Goal: Information Seeking & Learning: Learn about a topic

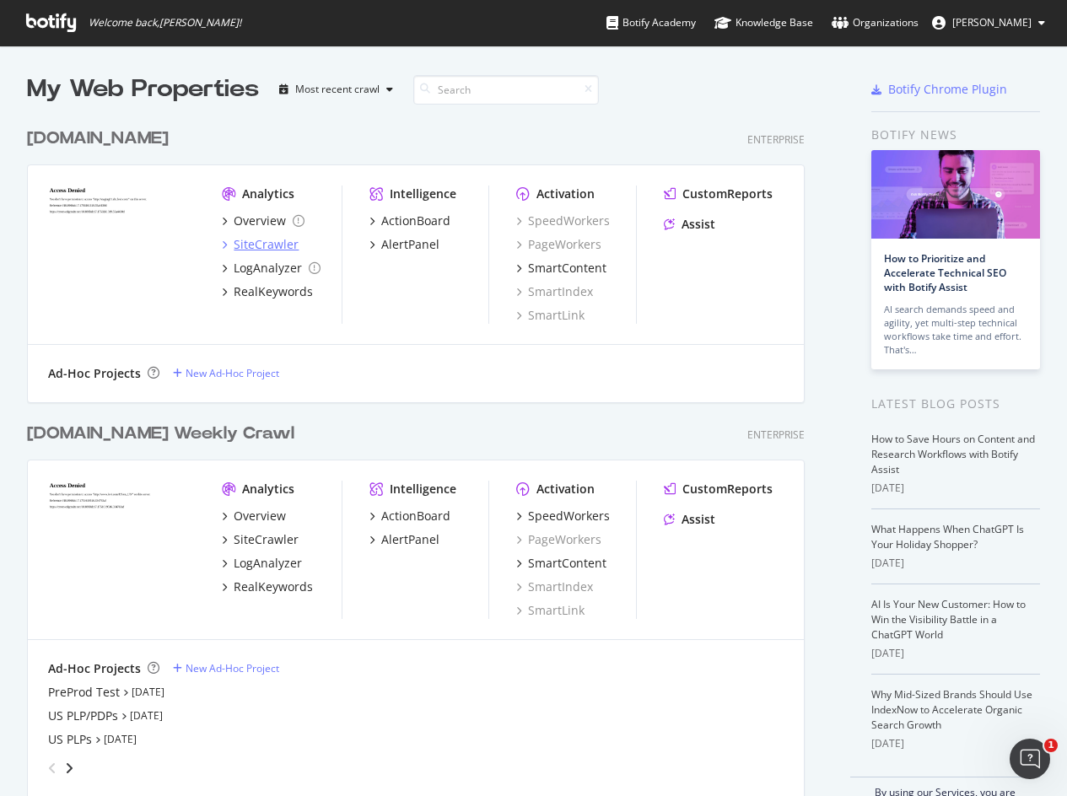
click at [253, 244] on div "SiteCrawler" at bounding box center [266, 244] width 65 height 17
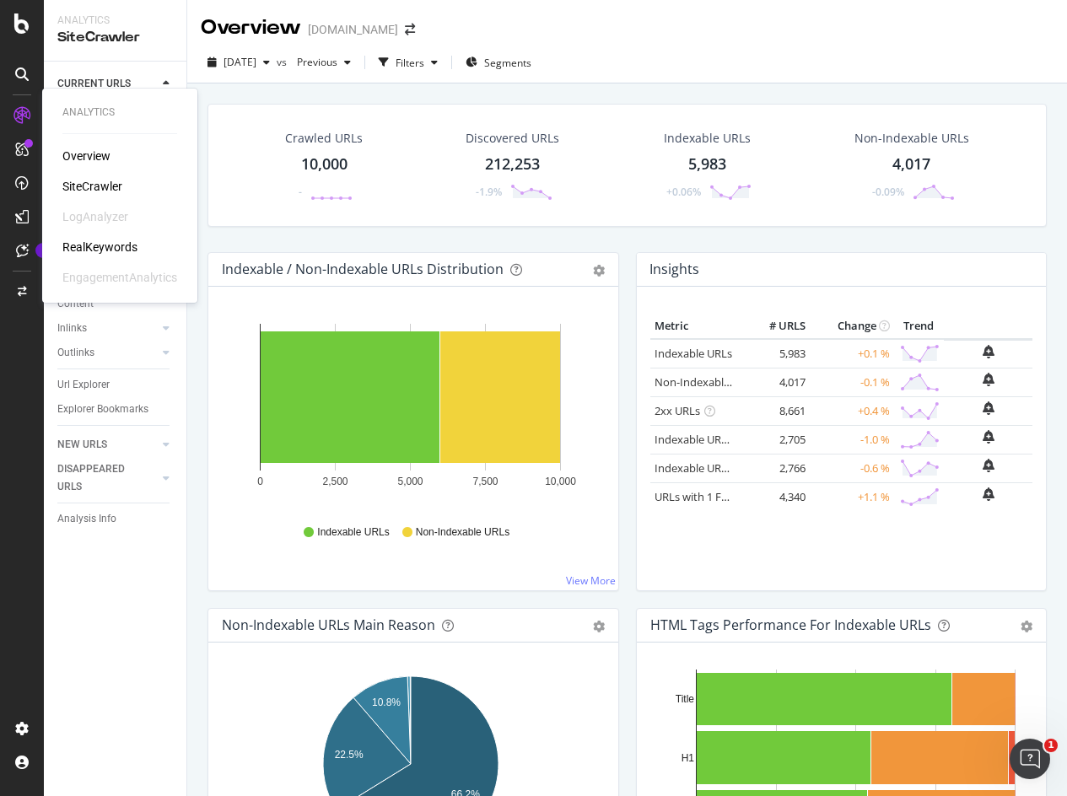
click at [89, 157] on div "Overview" at bounding box center [86, 156] width 48 height 17
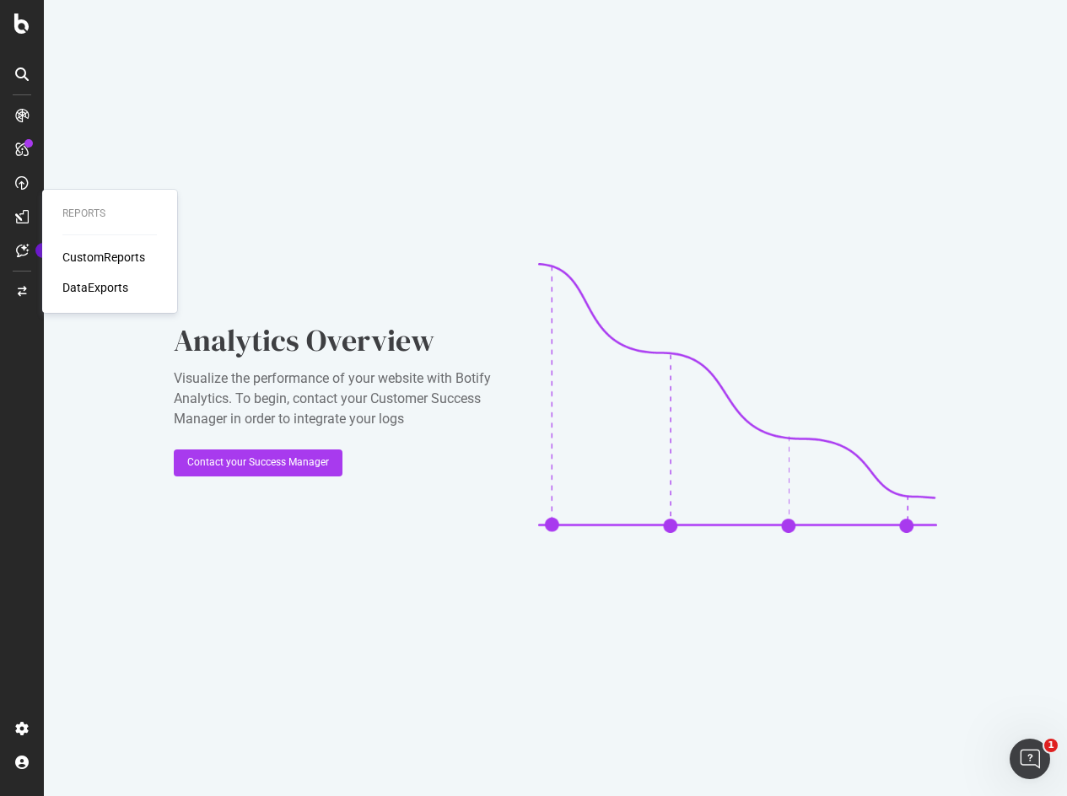
click at [98, 258] on div "CustomReports" at bounding box center [103, 257] width 83 height 17
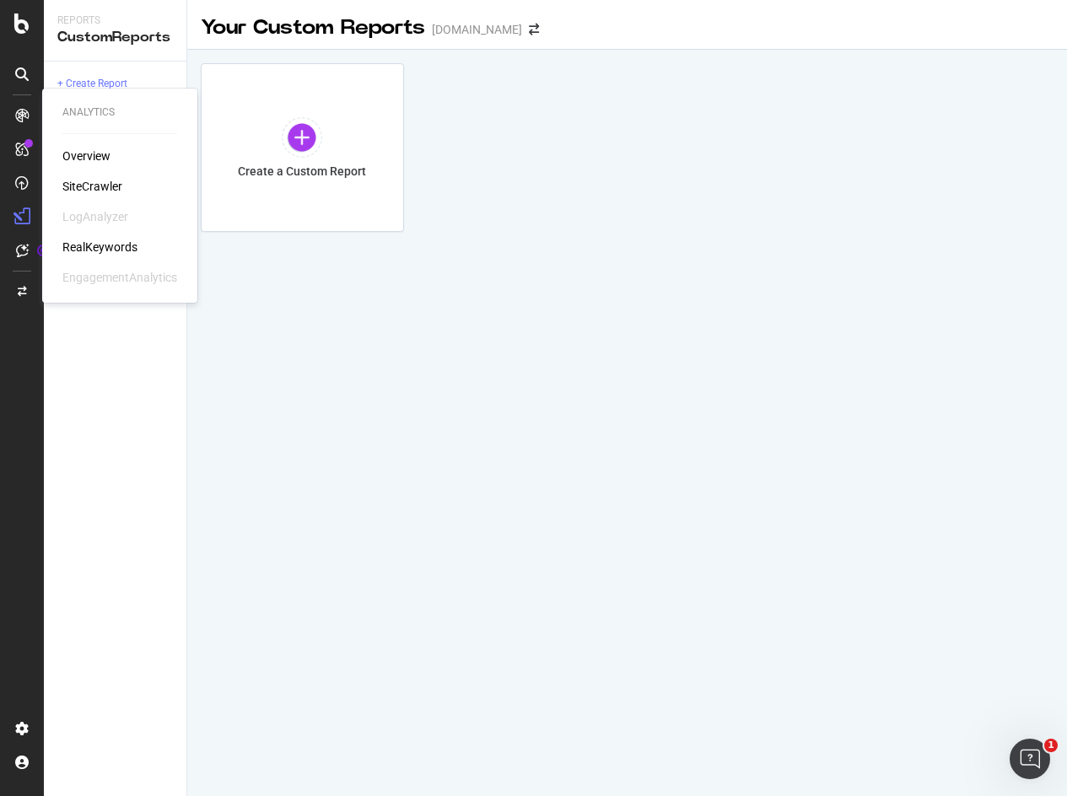
click at [82, 187] on div "SiteCrawler" at bounding box center [92, 186] width 60 height 17
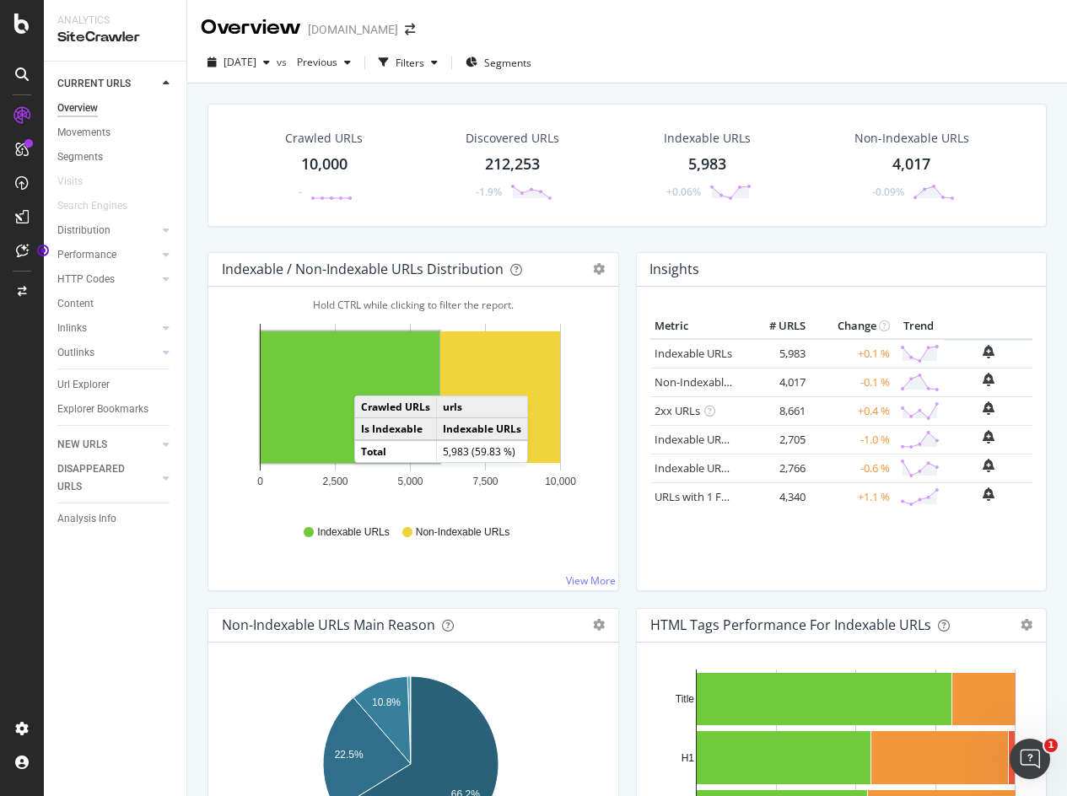
drag, startPoint x: 371, startPoint y: 379, endPoint x: 20, endPoint y: 295, distance: 360.7
click at [371, 379] on rect "A chart." at bounding box center [350, 397] width 179 height 132
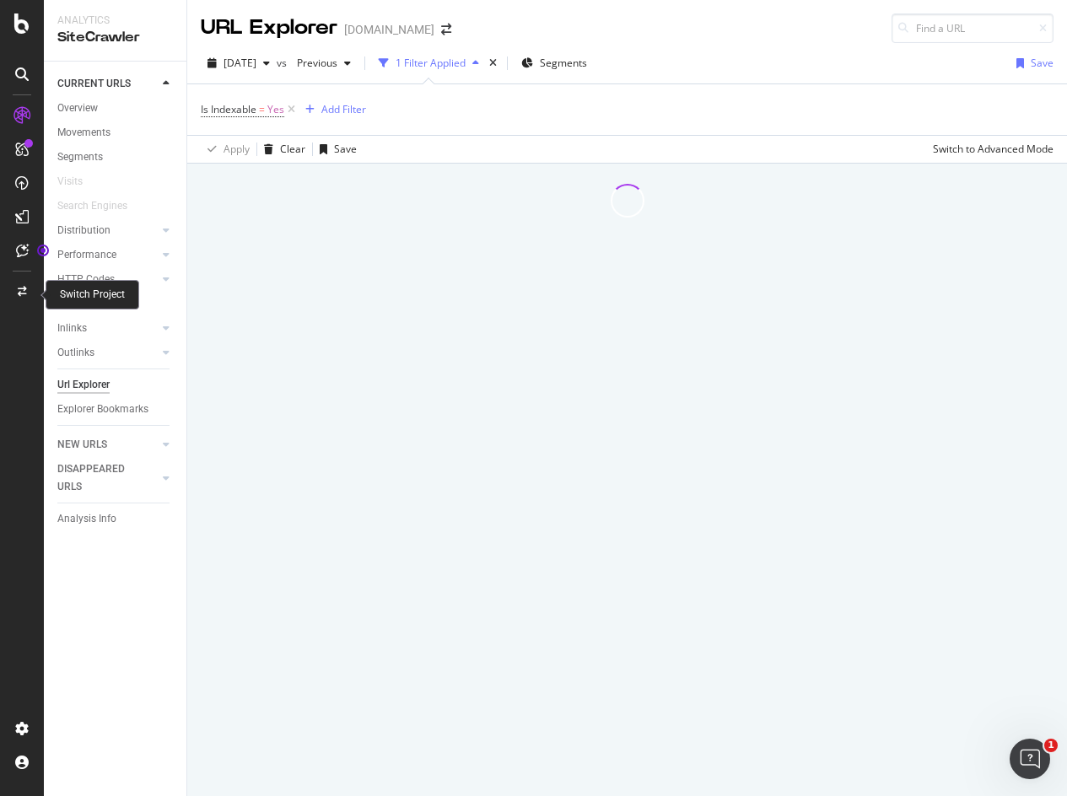
click at [20, 295] on icon at bounding box center [22, 292] width 9 height 10
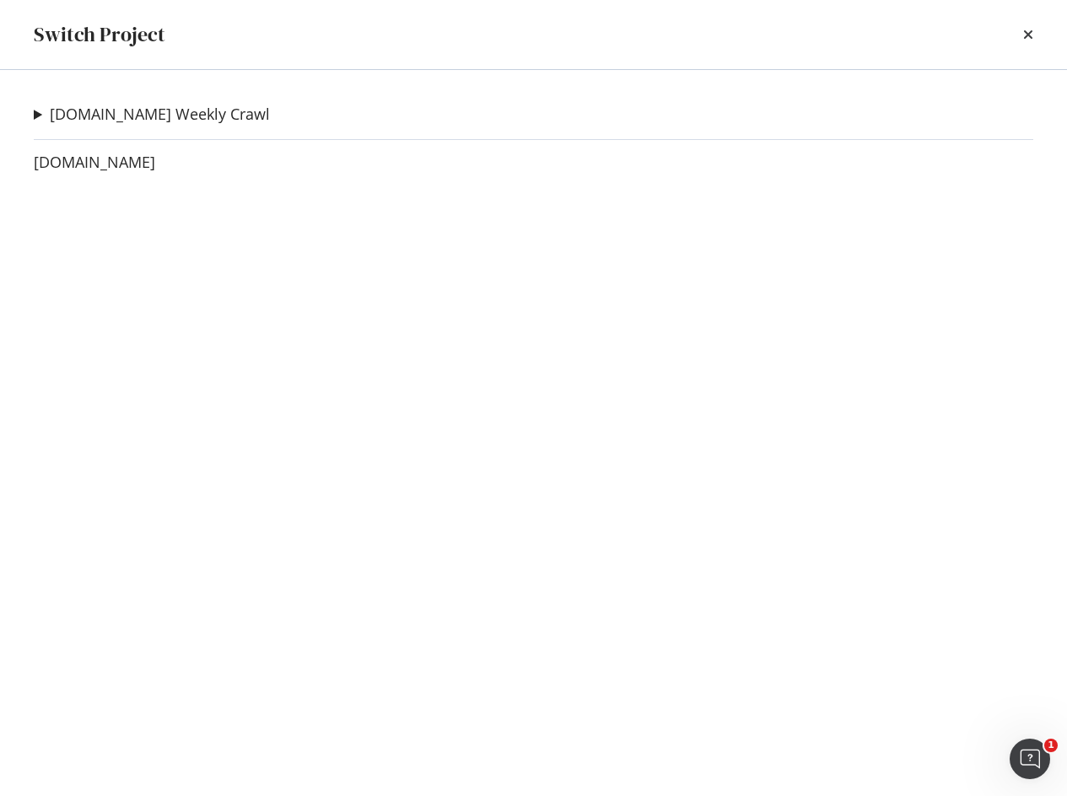
click at [34, 116] on summary "[DOMAIN_NAME] Weekly Crawl" at bounding box center [152, 115] width 236 height 22
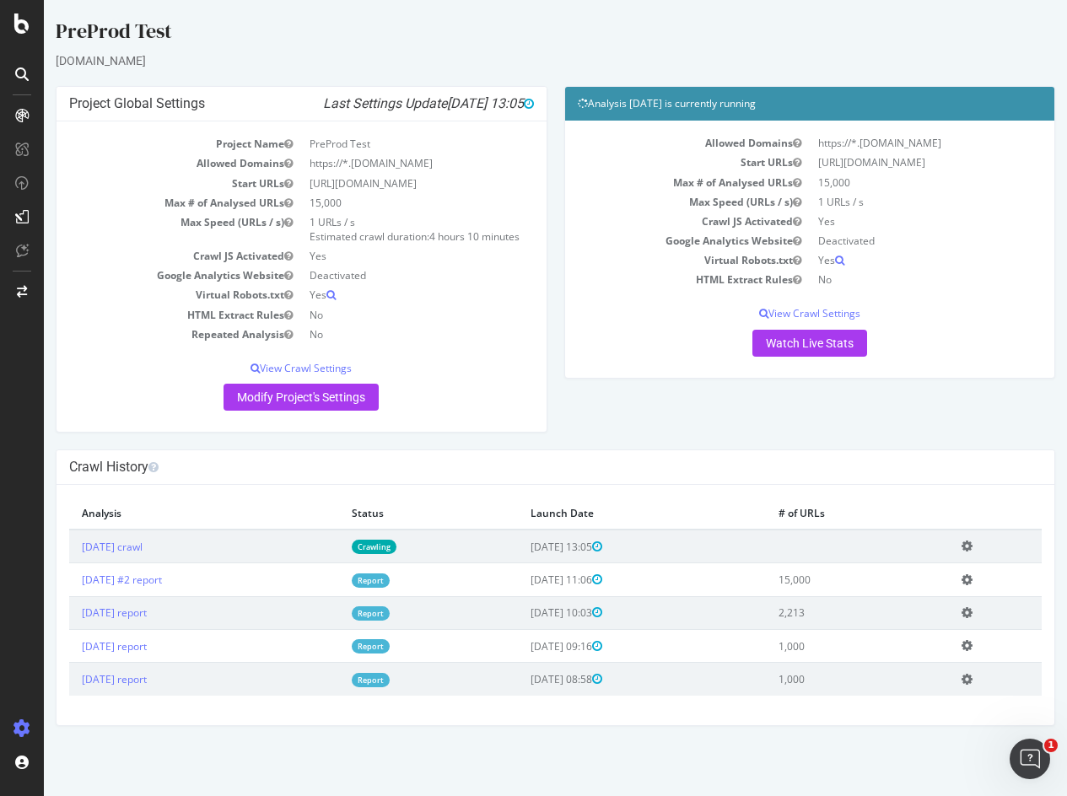
click at [379, 161] on td "https://*.[DOMAIN_NAME]" at bounding box center [417, 163] width 232 height 19
click at [843, 261] on icon at bounding box center [839, 261] width 9 height 10
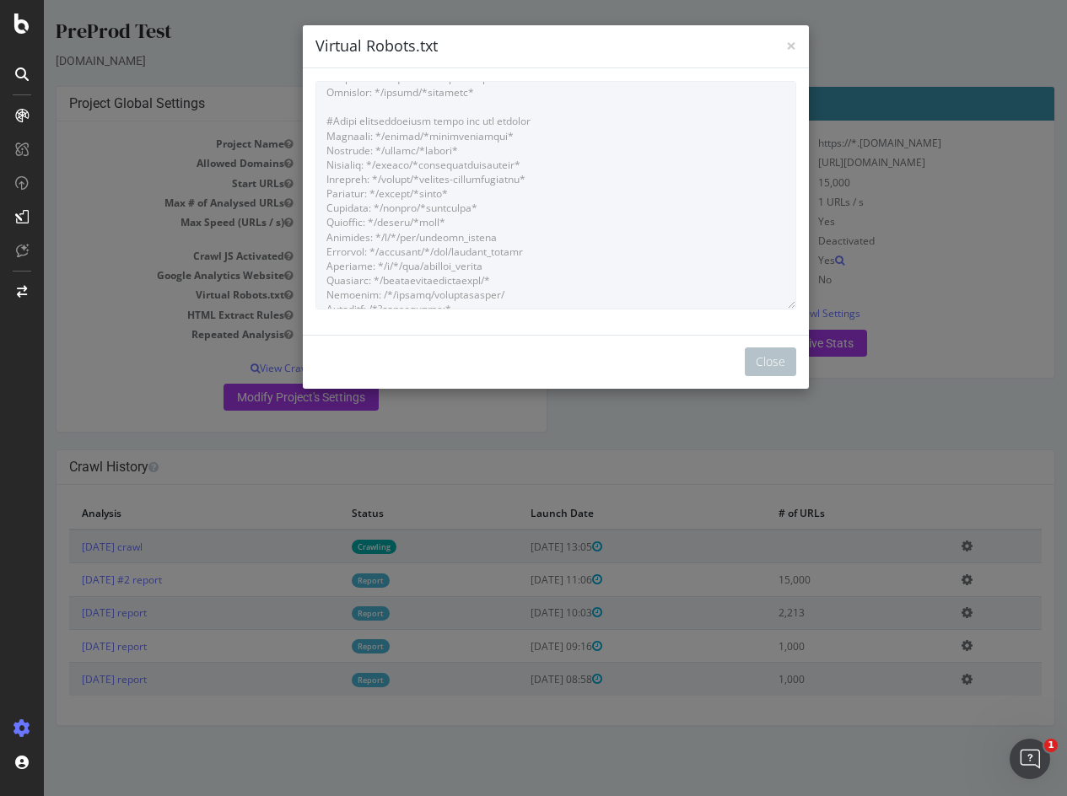
scroll to position [881, 0]
click at [786, 43] on span "×" at bounding box center [791, 46] width 10 height 24
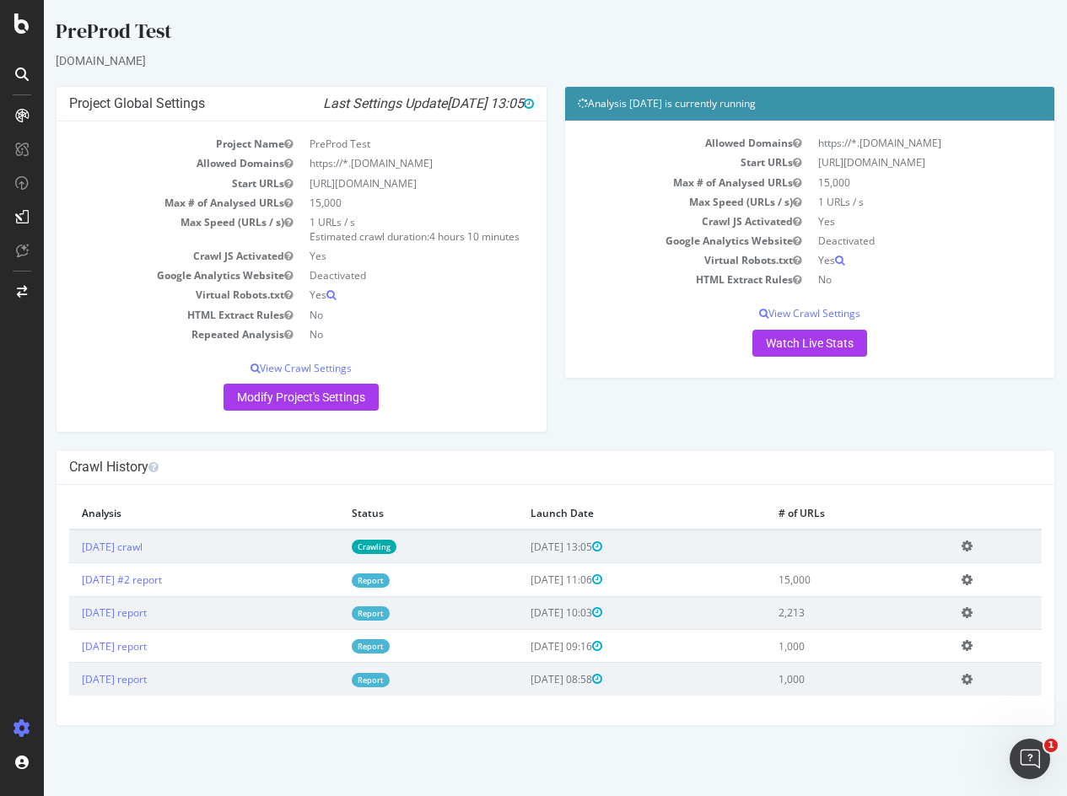
click at [736, 386] on div "Analysis 2025 Sep. 17th is currently running Allowed Domains https://*.staging0…" at bounding box center [810, 240] width 509 height 309
click at [465, 240] on span "4 hours 10 minutes" at bounding box center [474, 236] width 90 height 14
click at [25, 16] on icon at bounding box center [21, 23] width 15 height 20
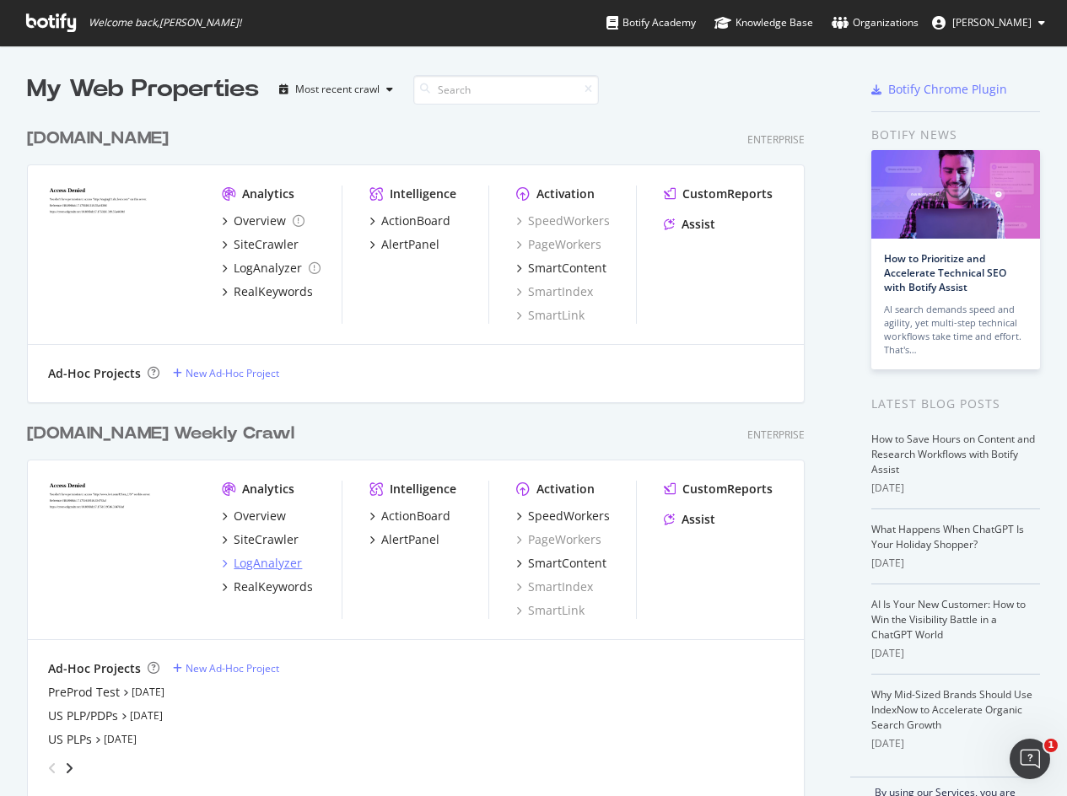
click at [263, 569] on div "LogAnalyzer" at bounding box center [268, 563] width 68 height 17
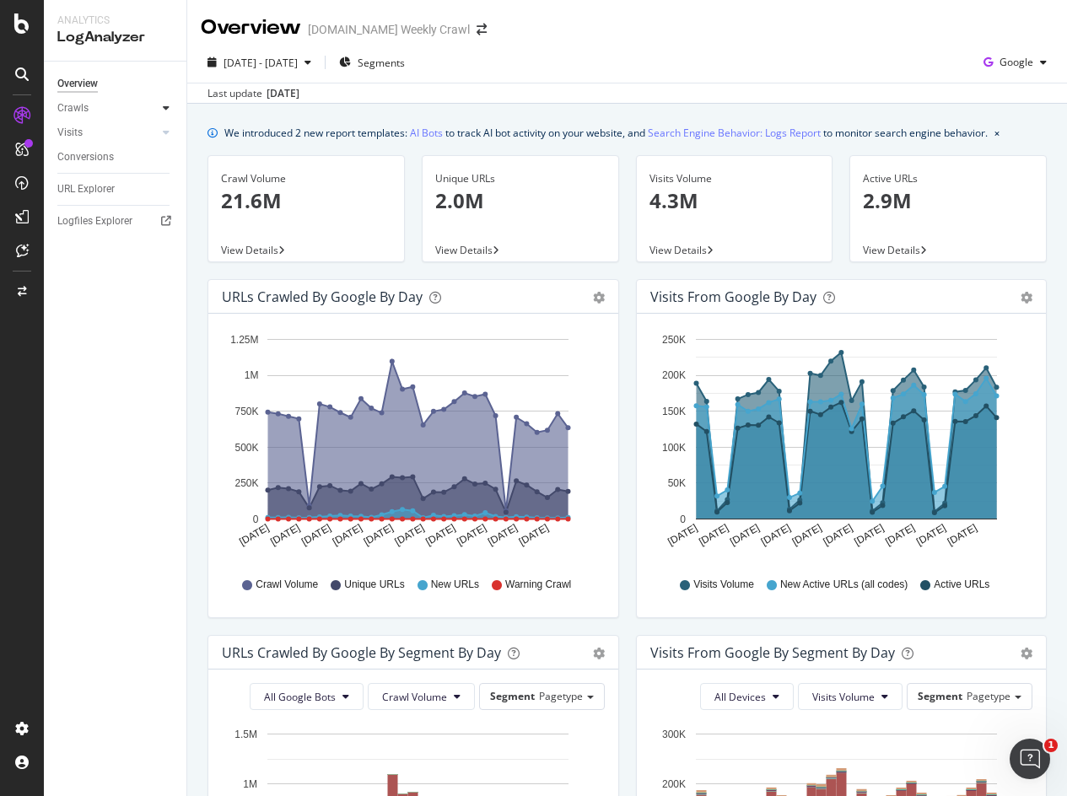
click at [166, 105] on icon at bounding box center [166, 108] width 7 height 10
click at [170, 250] on div at bounding box center [166, 248] width 17 height 17
click at [94, 284] on div "DataExports" at bounding box center [95, 287] width 66 height 17
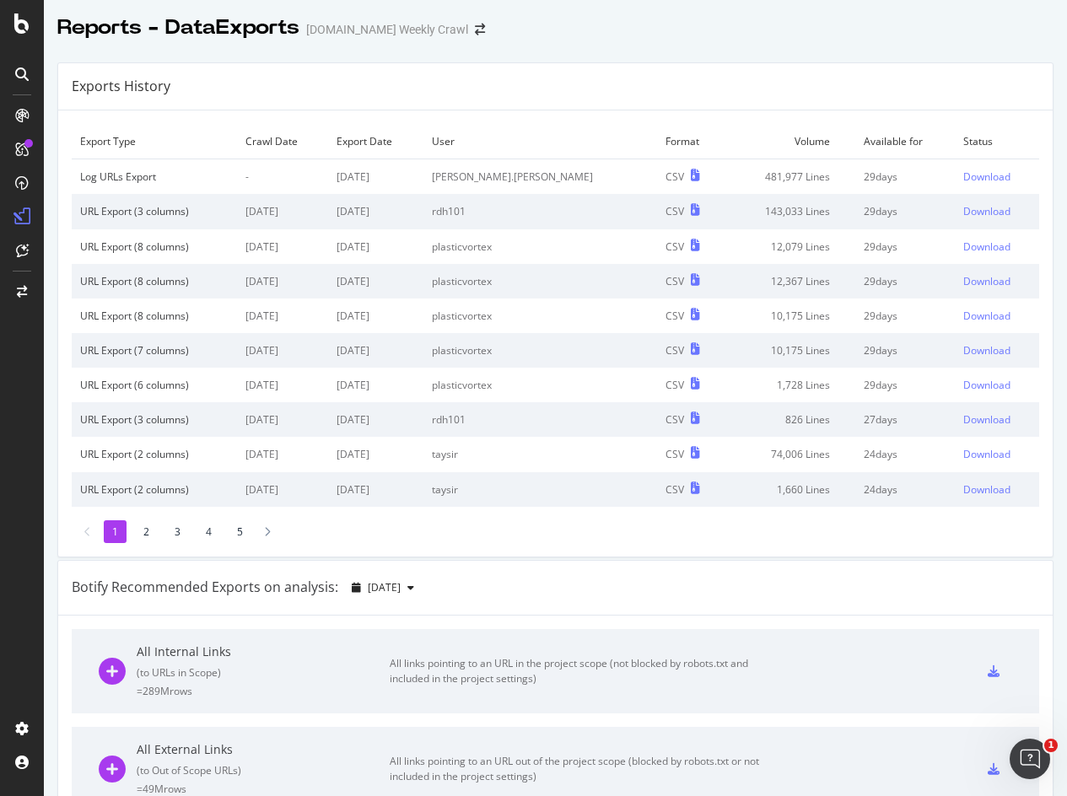
click at [751, 172] on td "481,977 Lines" at bounding box center [790, 176] width 130 height 35
click at [138, 176] on div "Log URLs Export" at bounding box center [154, 177] width 148 height 14
click at [520, 181] on td "[PERSON_NAME].[PERSON_NAME]" at bounding box center [540, 176] width 234 height 35
click at [136, 178] on div "Log URLs Export" at bounding box center [154, 177] width 148 height 14
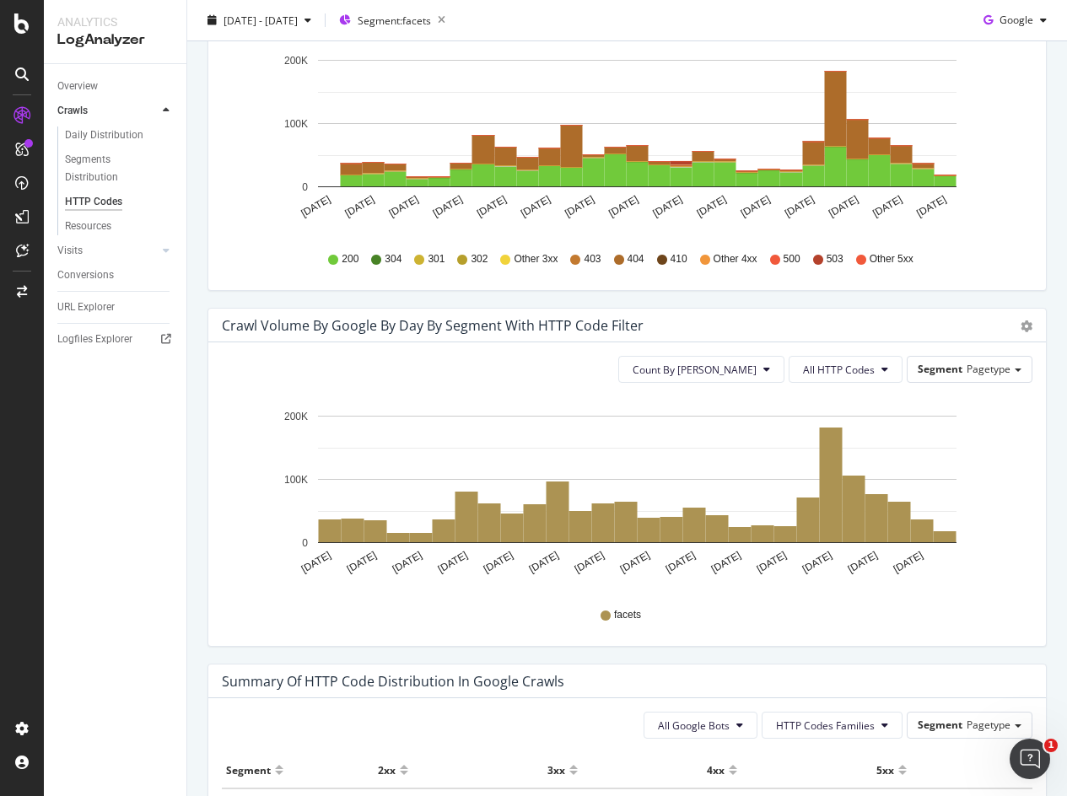
scroll to position [675, 0]
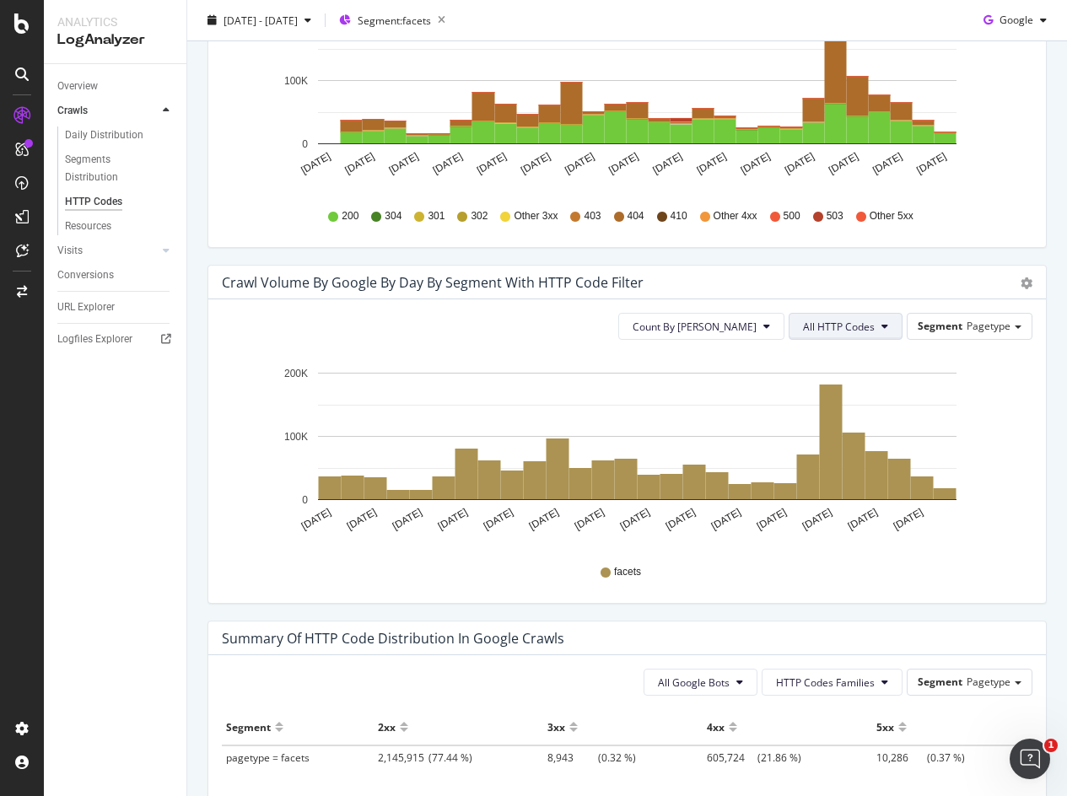
click at [855, 321] on span "All HTTP Codes" at bounding box center [839, 327] width 72 height 14
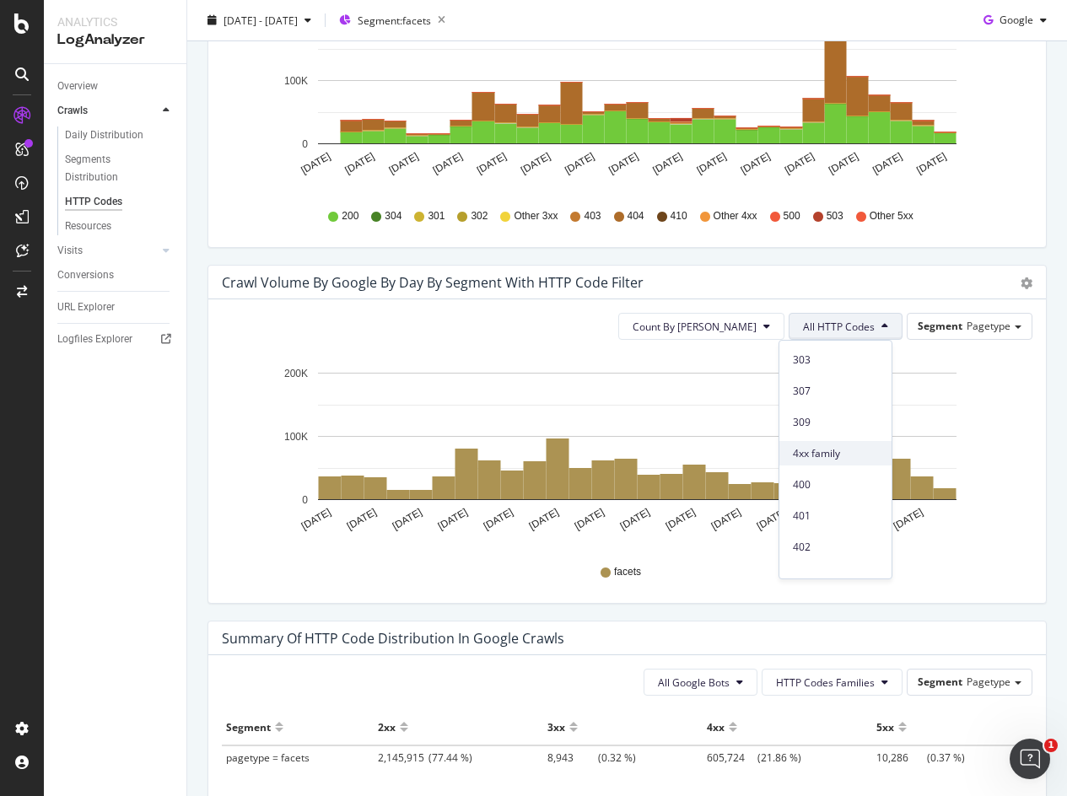
scroll to position [253, 0]
click at [829, 454] on span "4xx family" at bounding box center [835, 450] width 85 height 15
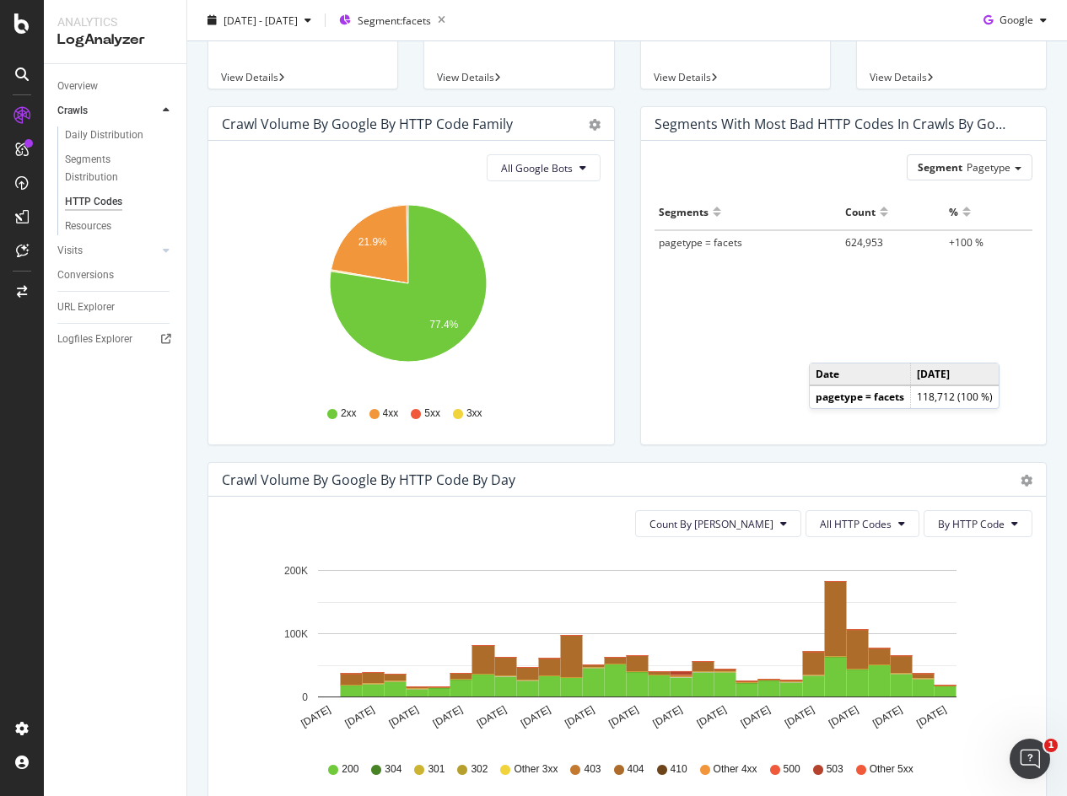
scroll to position [0, 0]
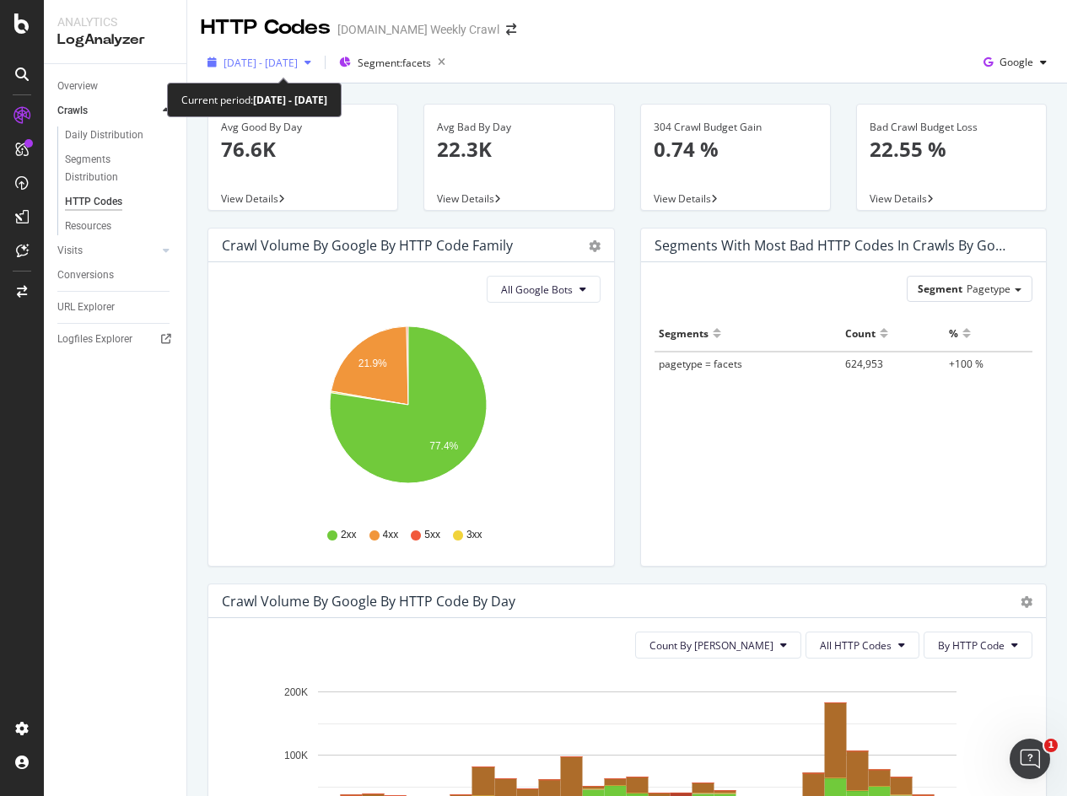
click at [298, 64] on span "[DATE] - [DATE]" at bounding box center [261, 63] width 74 height 14
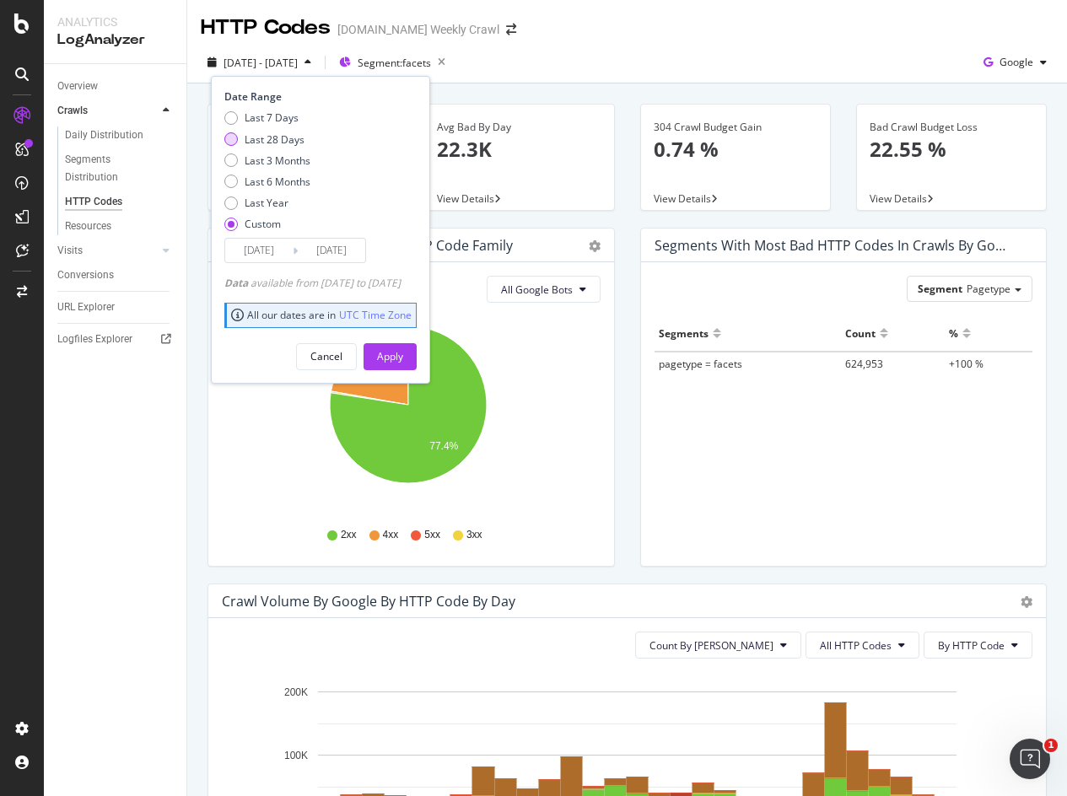
click at [256, 139] on div "Last 28 Days" at bounding box center [275, 139] width 60 height 14
type input "[DATE]"
click at [403, 356] on div "Apply" at bounding box center [390, 356] width 26 height 14
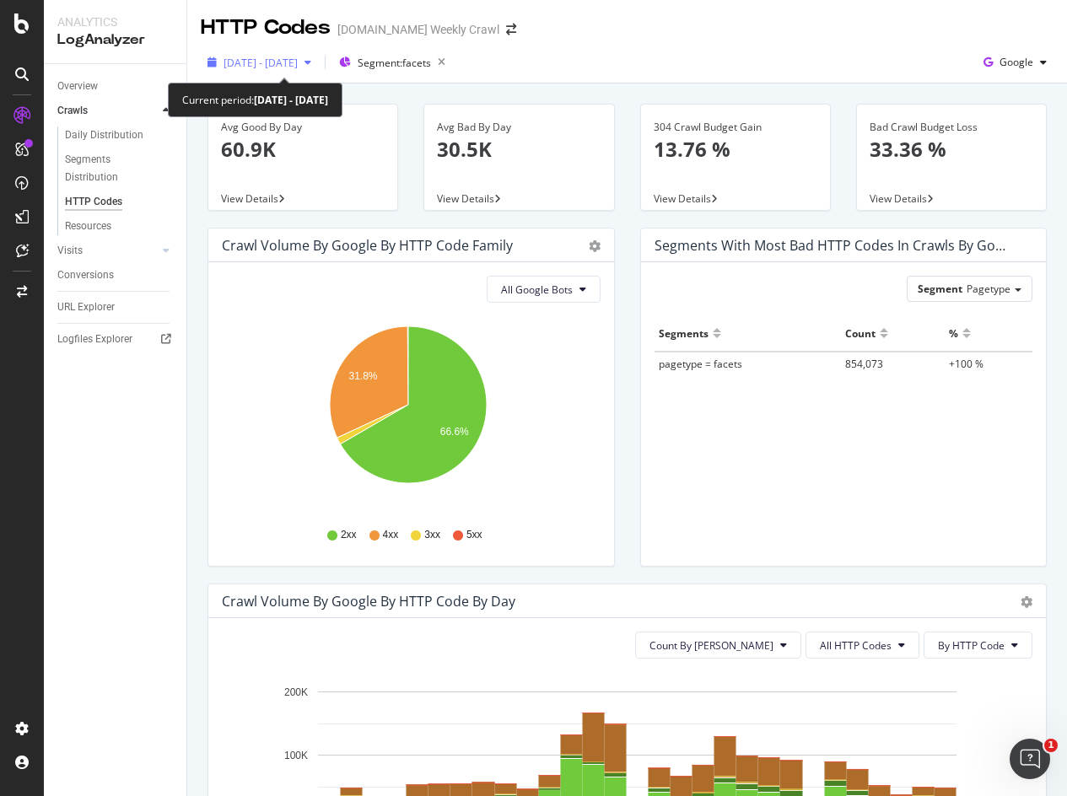
click at [298, 61] on span "[DATE] - [DATE]" at bounding box center [261, 63] width 74 height 14
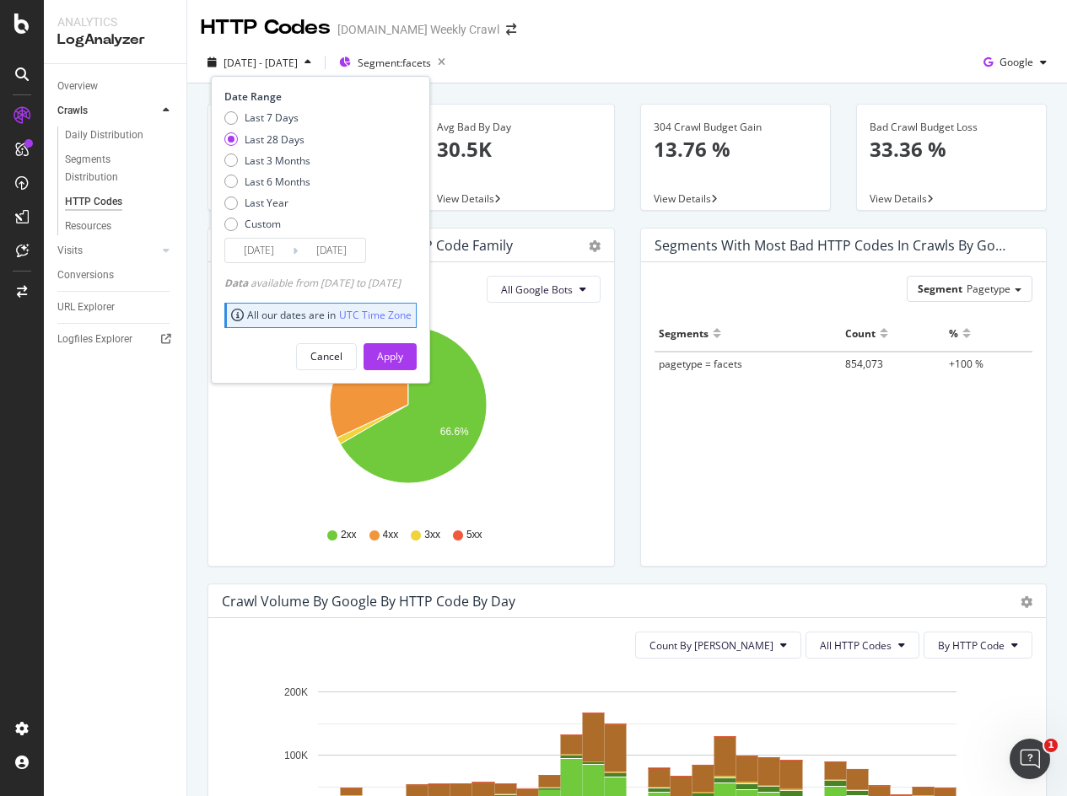
click at [263, 253] on input "[DATE]" at bounding box center [258, 251] width 67 height 24
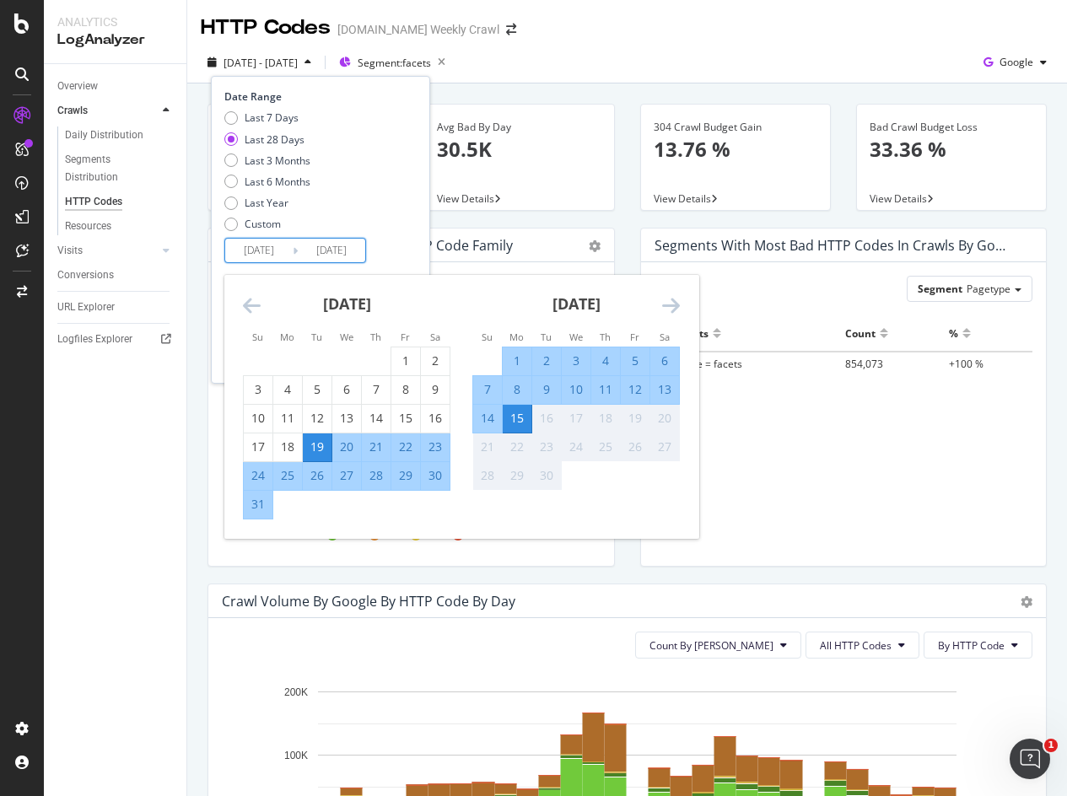
drag, startPoint x: 265, startPoint y: 251, endPoint x: 292, endPoint y: 246, distance: 27.5
click at [292, 246] on input "[DATE]" at bounding box center [258, 251] width 67 height 24
type input "[DATE]"
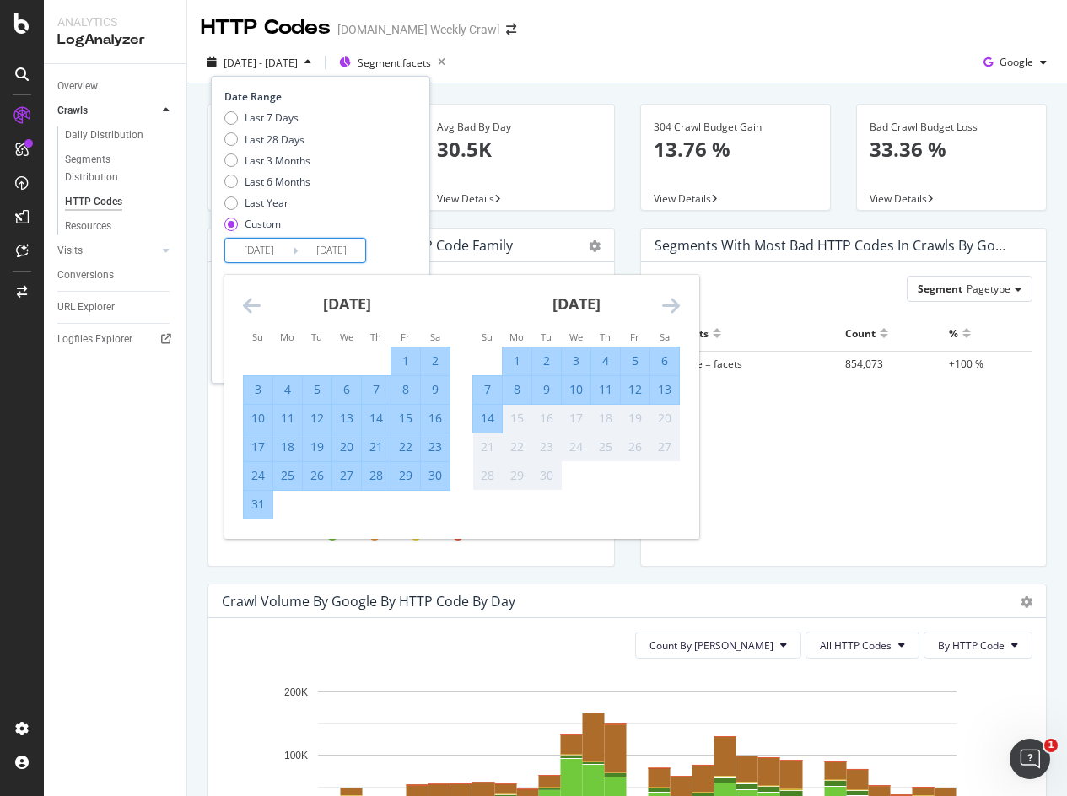
click at [393, 229] on div "Last 7 Days Last 28 Days Last 3 Months Last 6 Months Last Year Custom" at bounding box center [318, 173] width 188 height 127
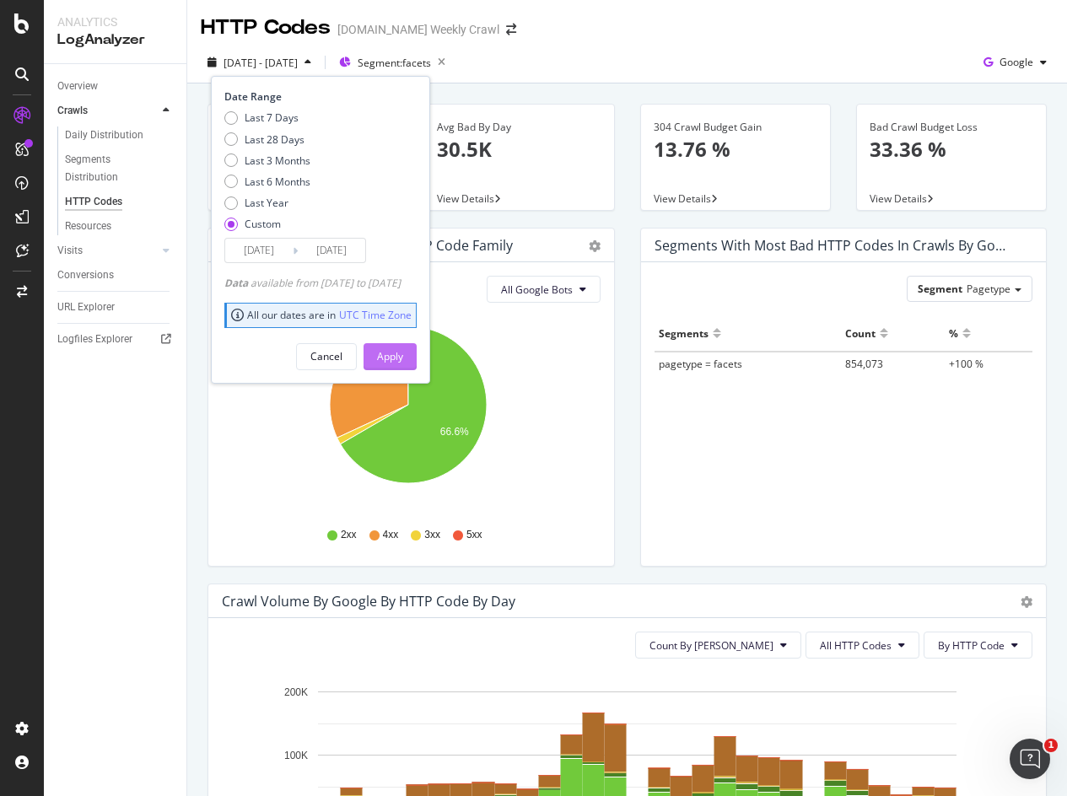
click at [403, 353] on div "Apply" at bounding box center [390, 356] width 26 height 14
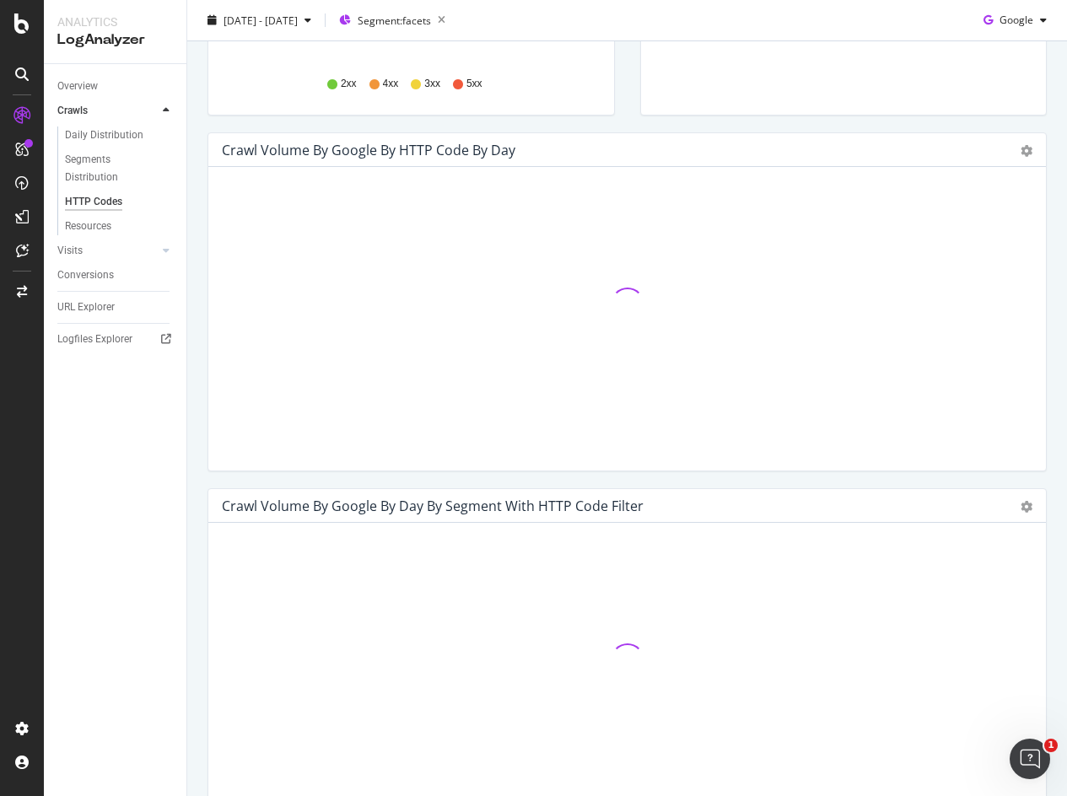
scroll to position [506, 0]
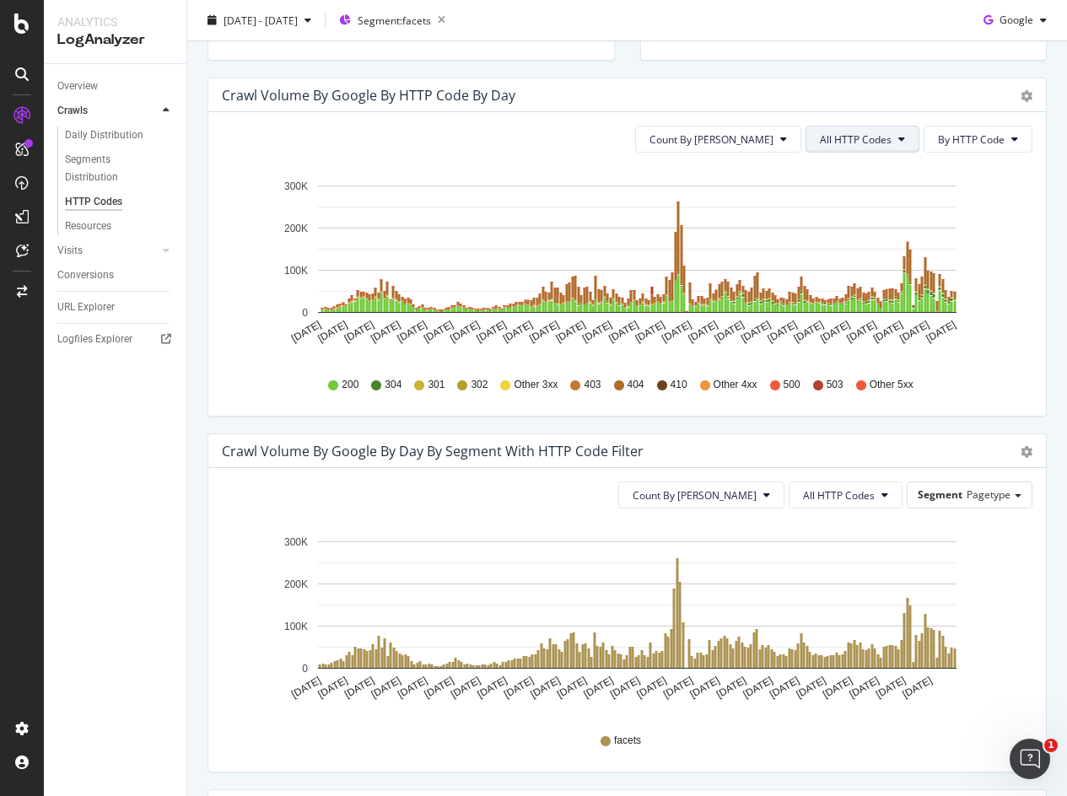
click at [857, 143] on span "All HTTP Codes" at bounding box center [856, 139] width 72 height 14
click at [838, 299] on span "4xx family" at bounding box center [852, 297] width 85 height 15
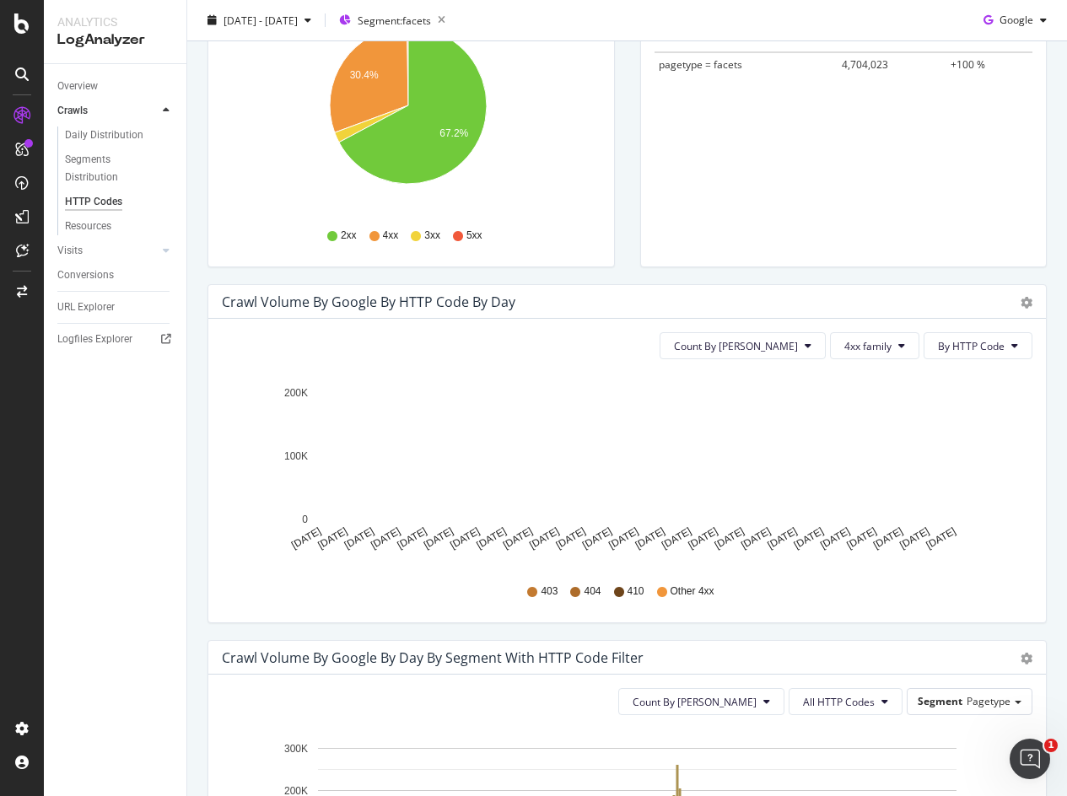
scroll to position [675, 0]
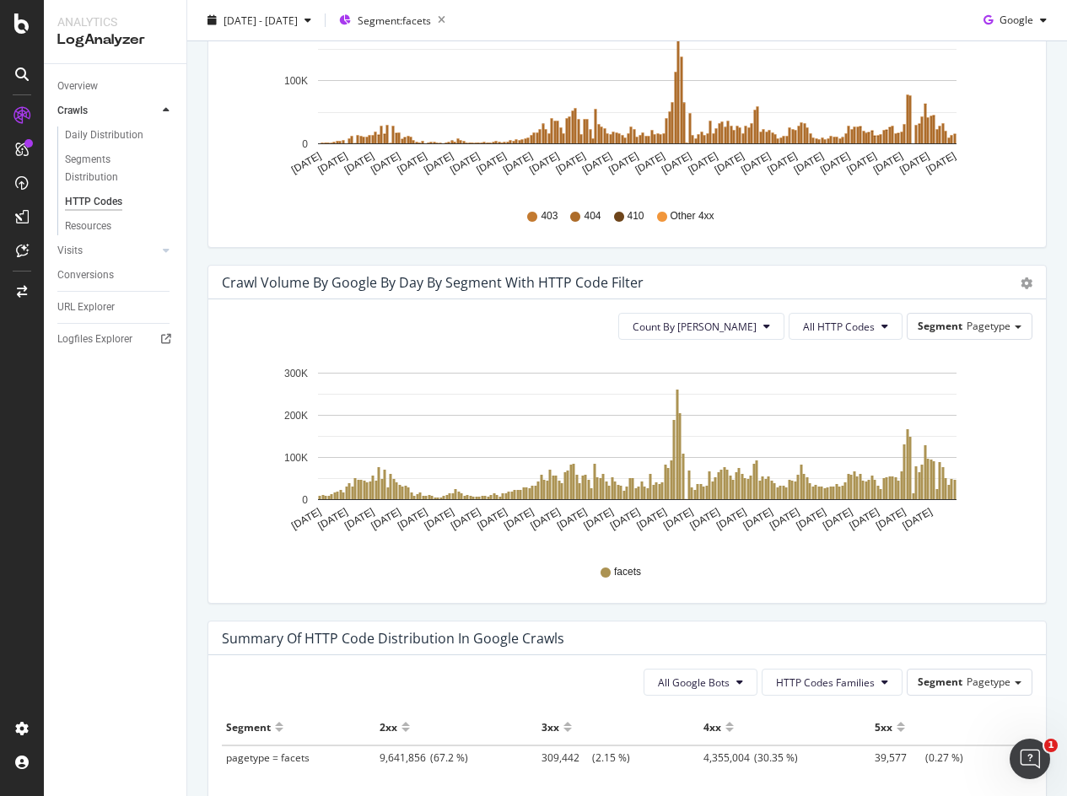
click at [475, 278] on div "Crawl Volume by google by Day by Segment with HTTP Code Filter" at bounding box center [433, 282] width 422 height 17
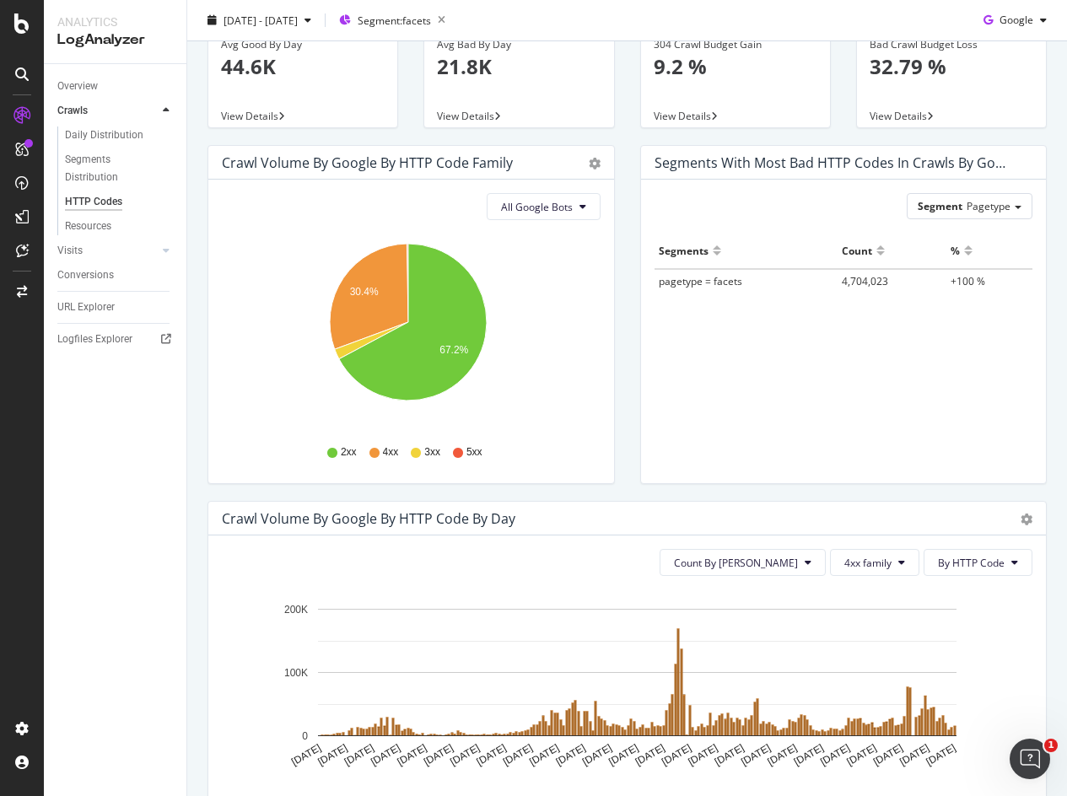
scroll to position [0, 0]
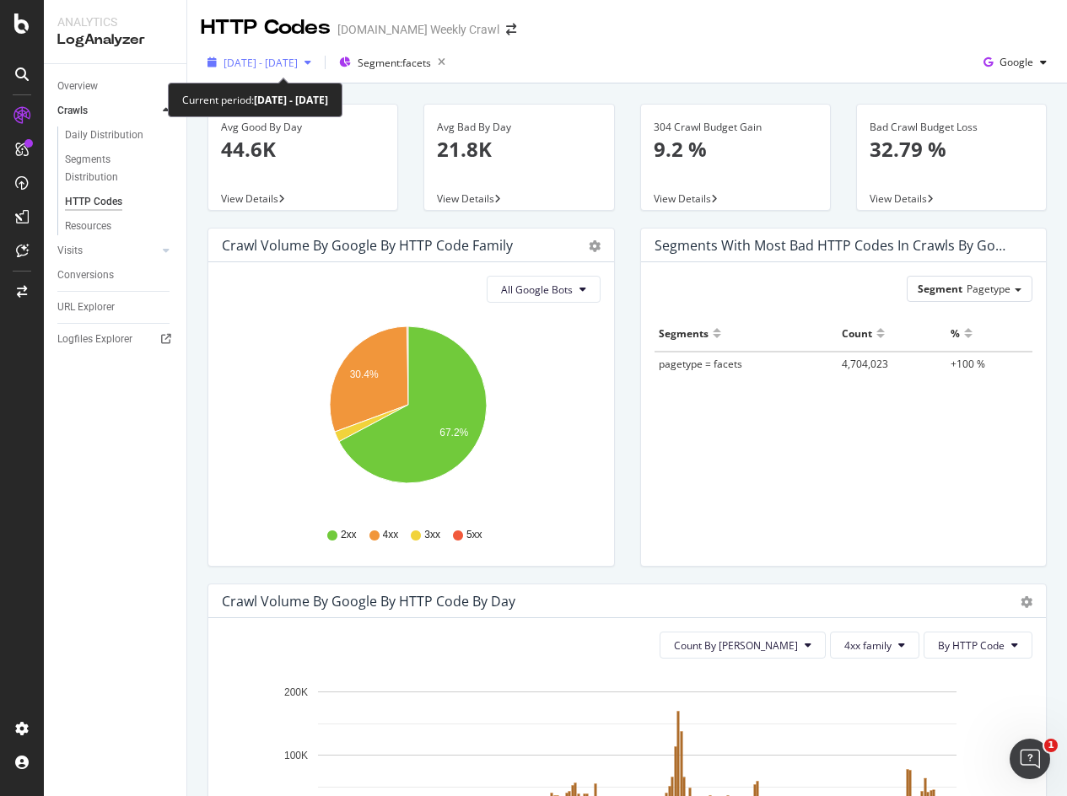
click at [298, 59] on span "[DATE] - [DATE]" at bounding box center [261, 63] width 74 height 14
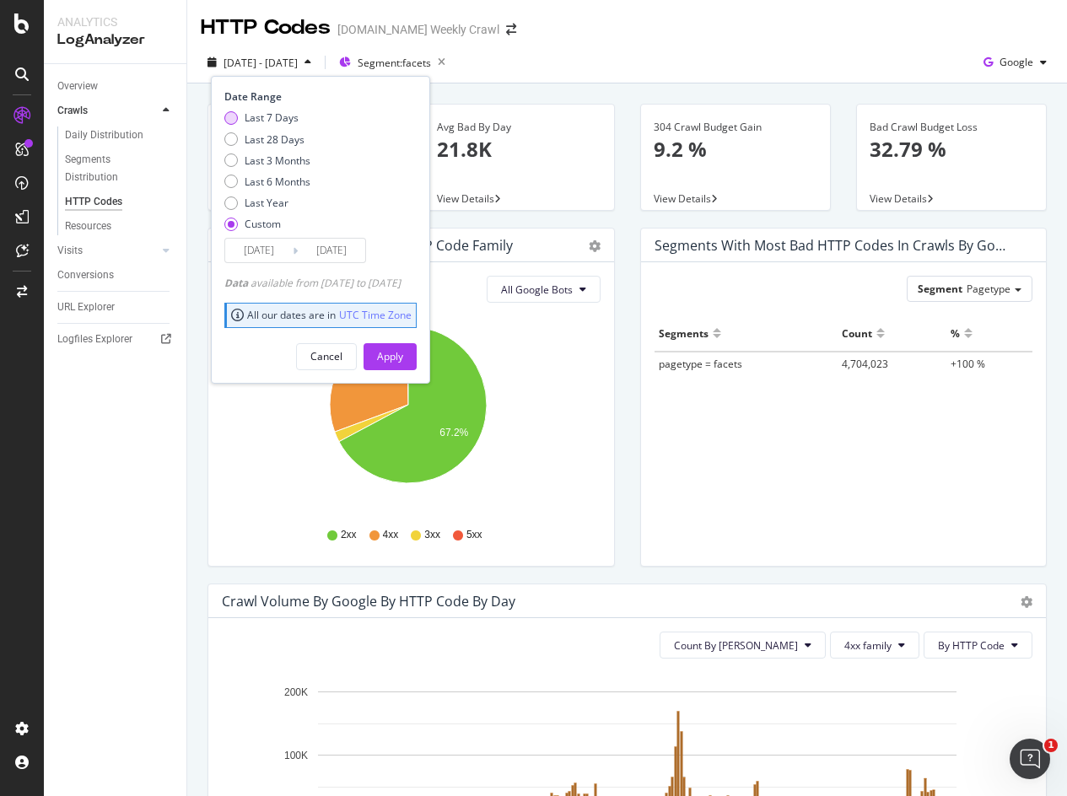
click at [232, 116] on div "Last 7 Days" at bounding box center [230, 117] width 13 height 13
type input "[DATE]"
click at [417, 349] on button "Apply" at bounding box center [390, 356] width 53 height 27
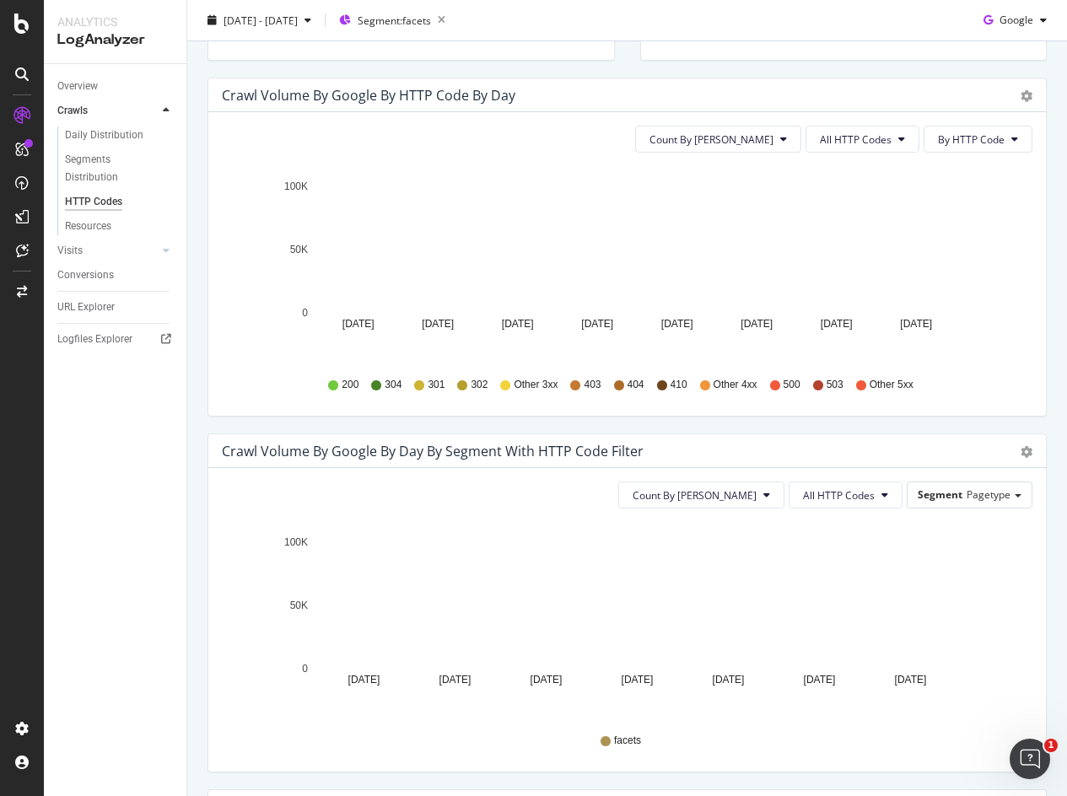
scroll to position [84, 0]
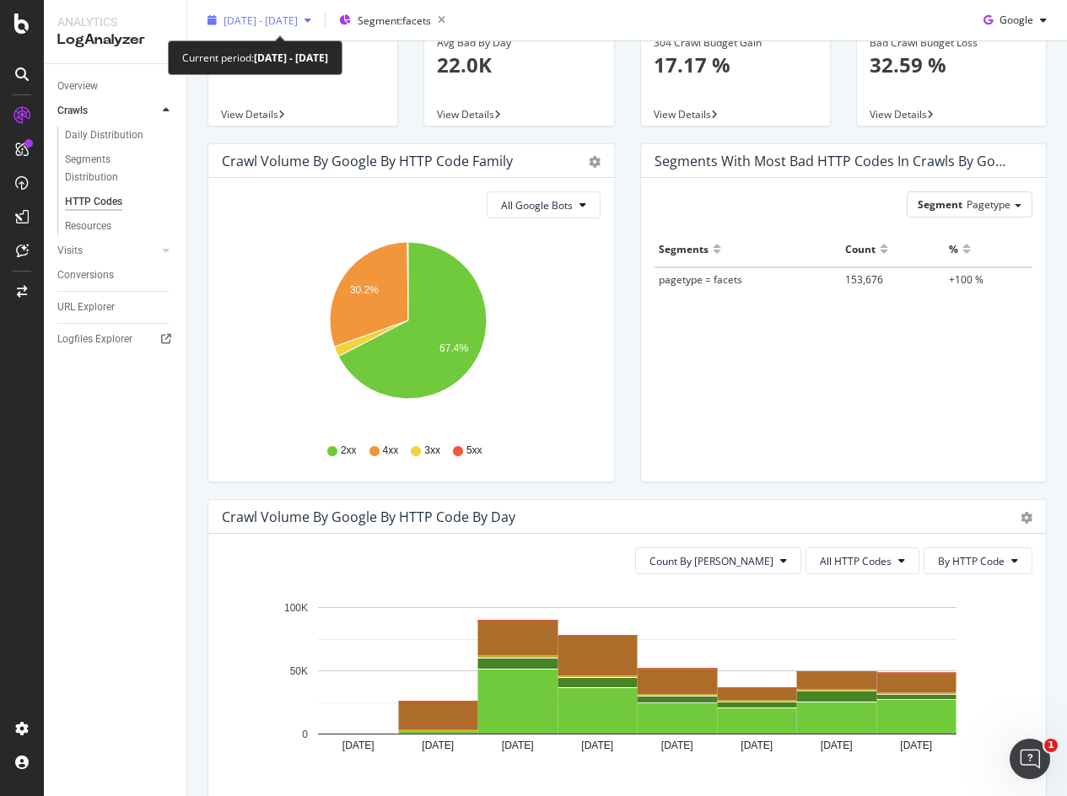
click at [292, 23] on span "[DATE] - [DATE]" at bounding box center [261, 20] width 74 height 14
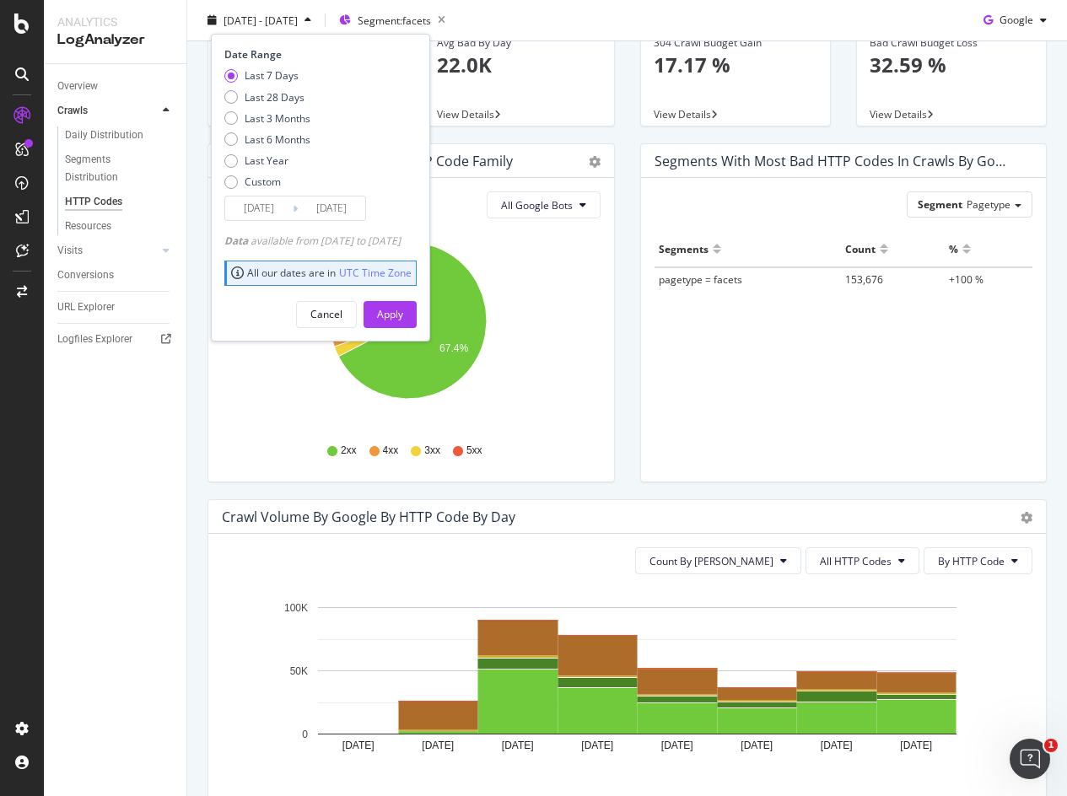
click at [280, 206] on input "[DATE]" at bounding box center [258, 209] width 67 height 24
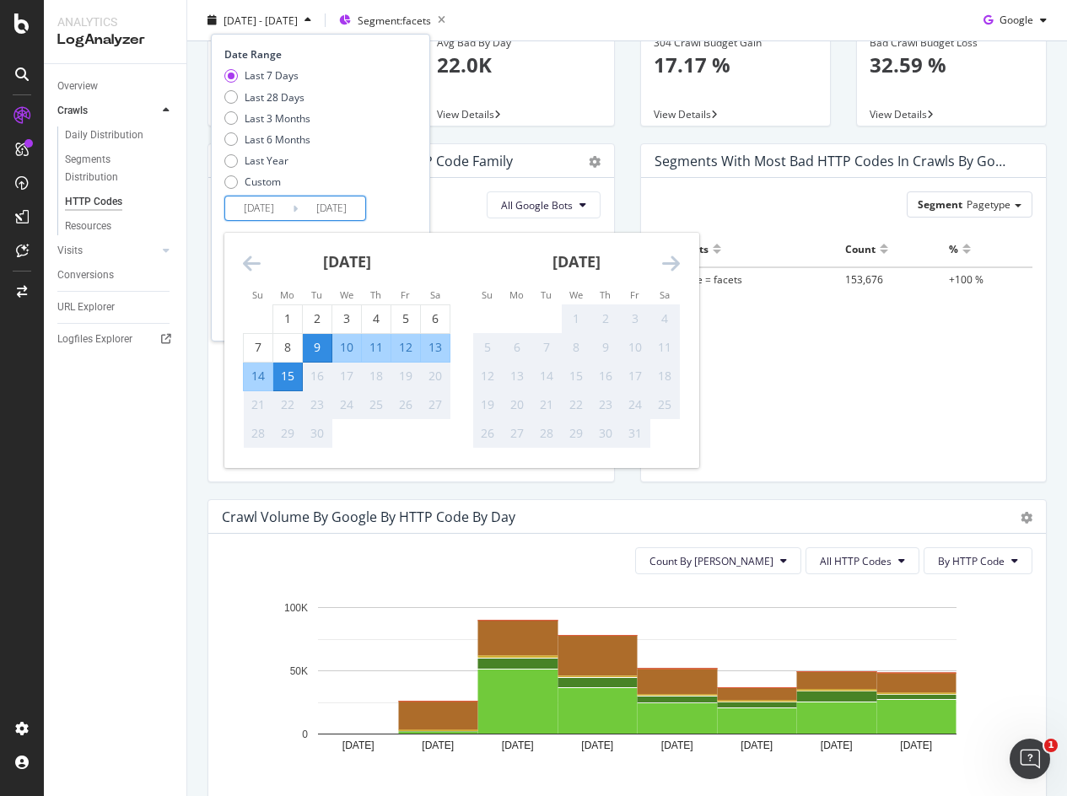
click at [288, 208] on input "[DATE]" at bounding box center [258, 209] width 67 height 24
click at [393, 150] on div "Last 7 Days Last 28 Days Last 3 Months Last 6 Months Last Year Custom" at bounding box center [318, 131] width 188 height 127
drag, startPoint x: 276, startPoint y: 208, endPoint x: 296, endPoint y: 210, distance: 20.4
click at [296, 210] on div "[DATE] Navigate forward to interact with the calendar and select a date. Press …" at bounding box center [295, 208] width 142 height 25
type input "[DATE]"
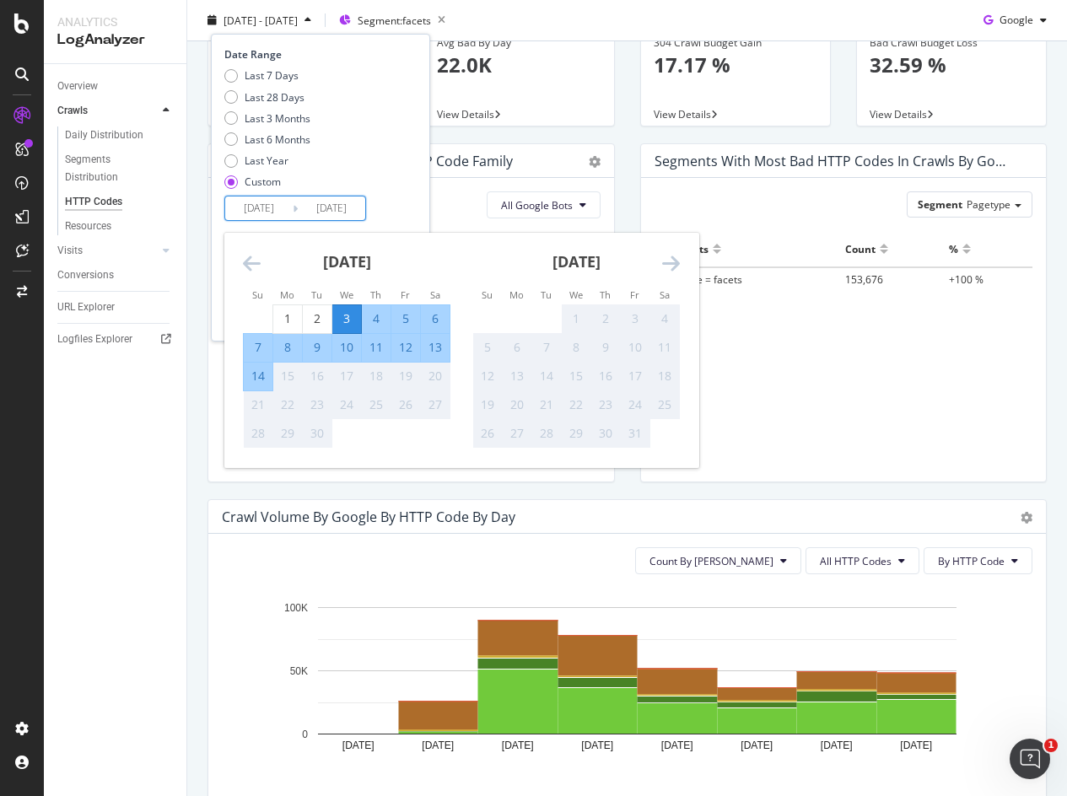
click at [412, 164] on div "Last 7 Days Last 28 Days Last 3 Months Last 6 Months Last Year Custom" at bounding box center [318, 131] width 188 height 127
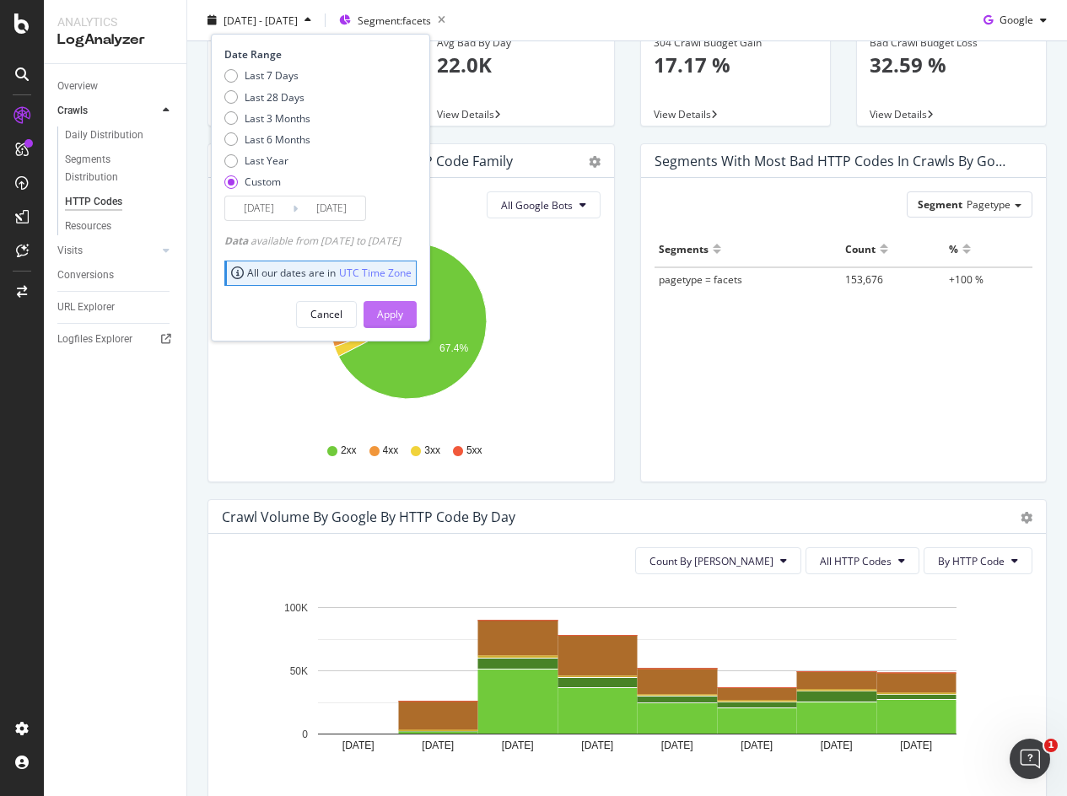
click at [403, 309] on div "Apply" at bounding box center [390, 314] width 26 height 14
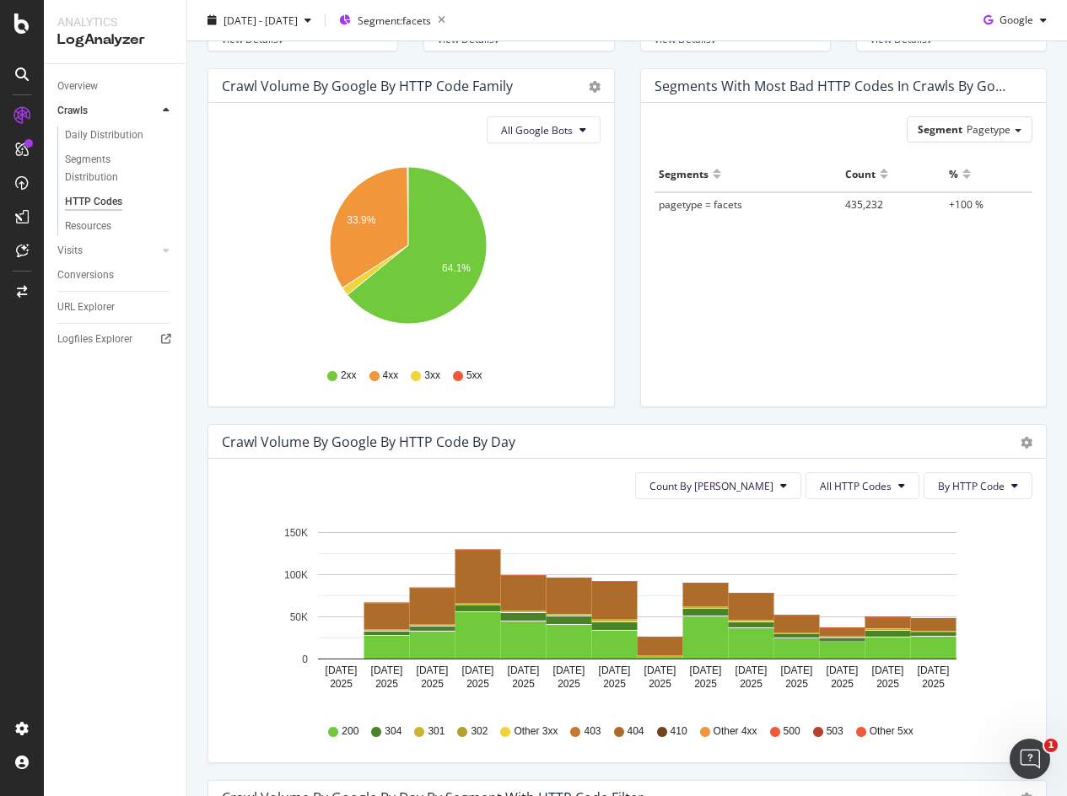
scroll to position [169, 0]
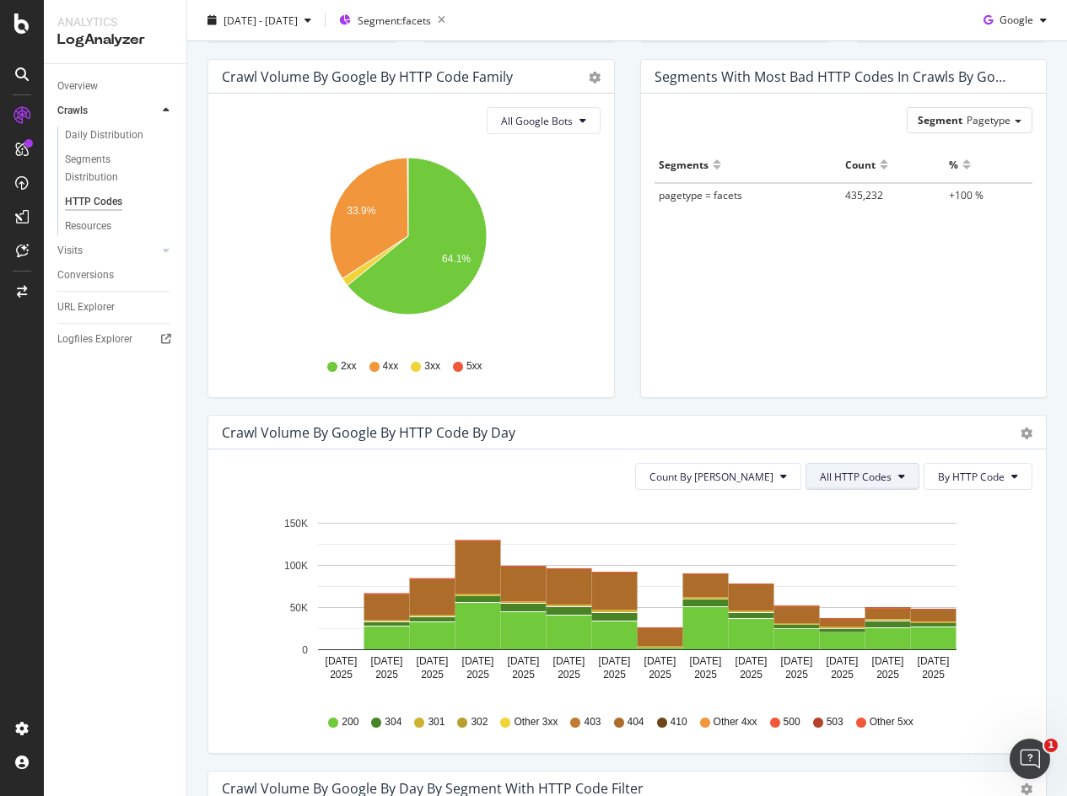
click at [870, 479] on span "All HTTP Codes" at bounding box center [856, 477] width 72 height 14
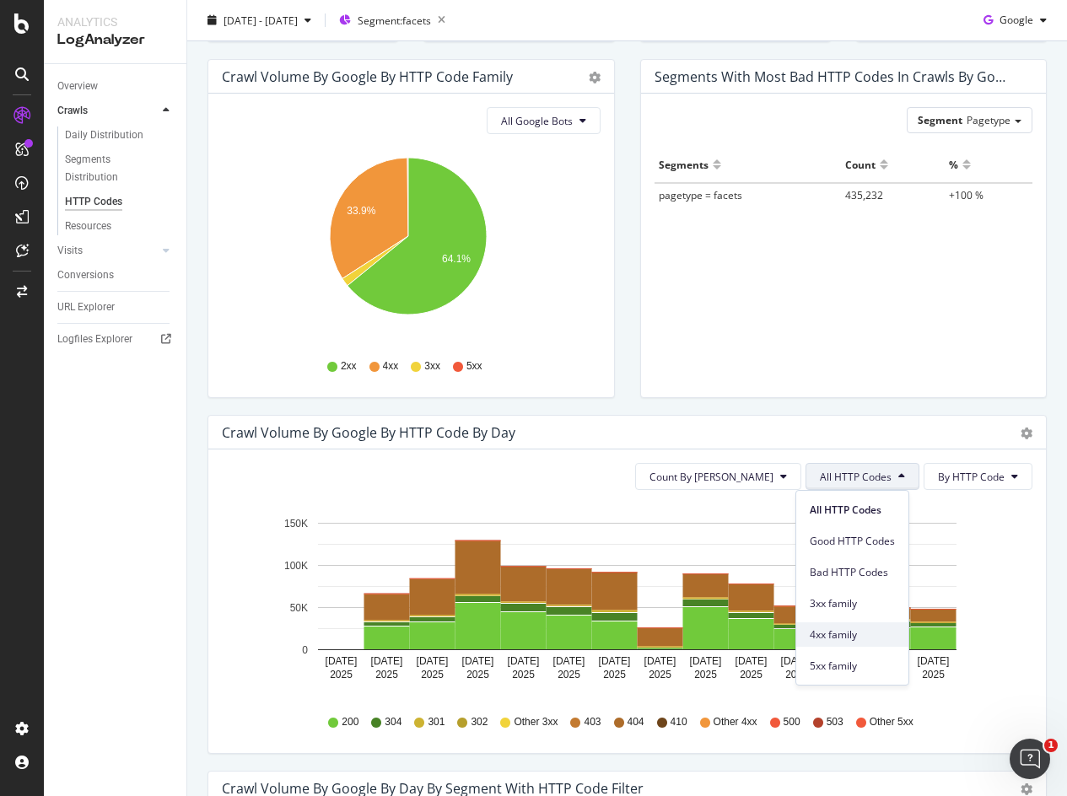
click at [848, 644] on div "4xx family" at bounding box center [852, 635] width 112 height 24
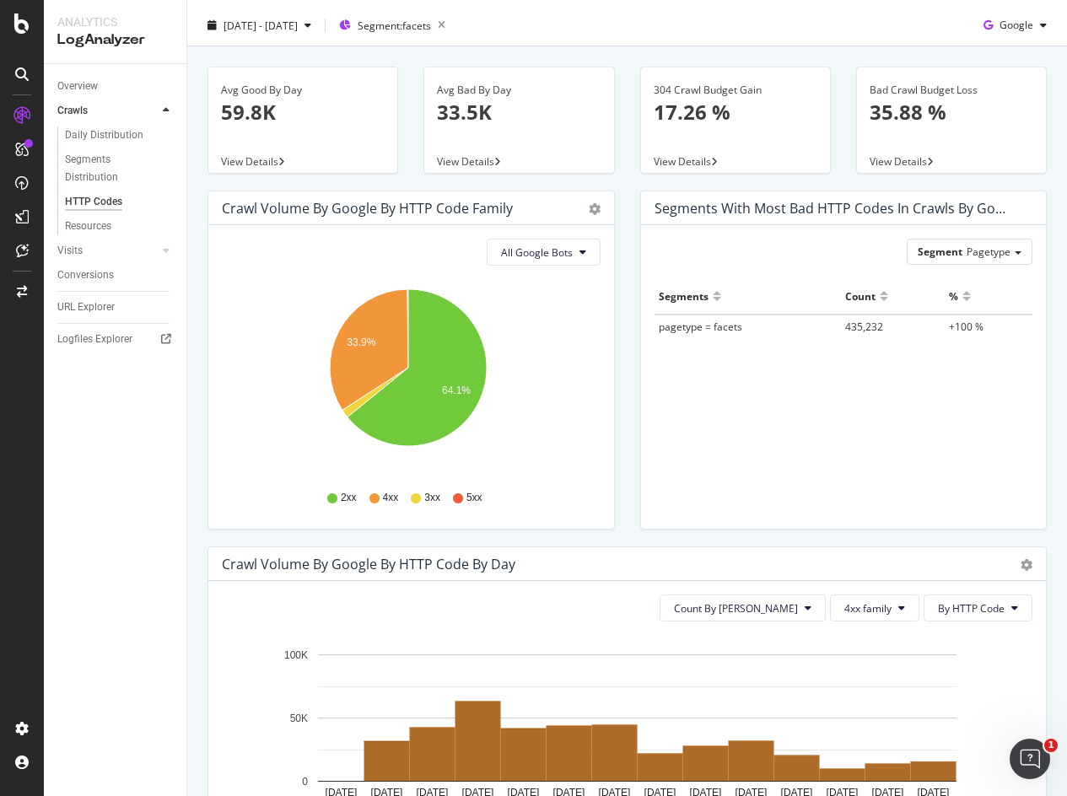
scroll to position [0, 0]
